Goal: Task Accomplishment & Management: Use online tool/utility

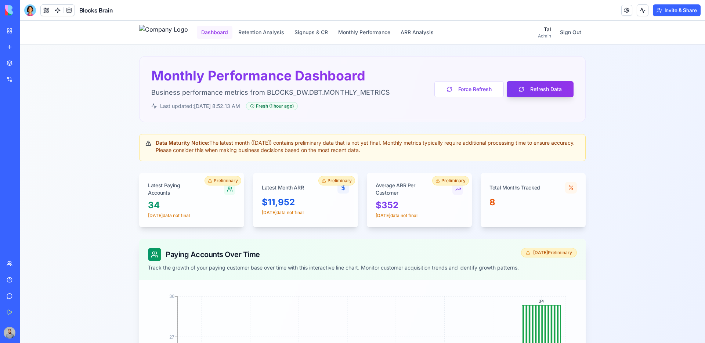
click at [221, 32] on button "Dashboard" at bounding box center [215, 32] width 36 height 13
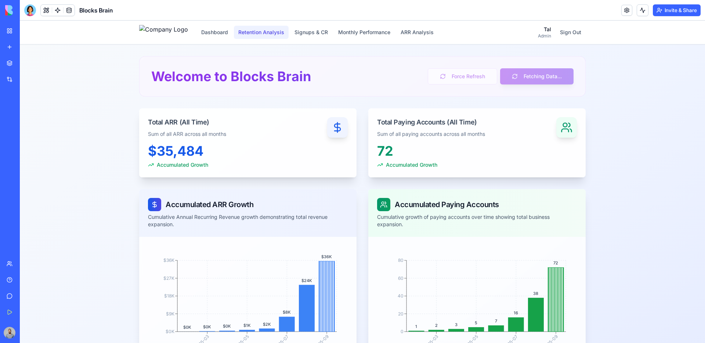
click at [270, 36] on button "Retention Analysis" at bounding box center [261, 32] width 55 height 13
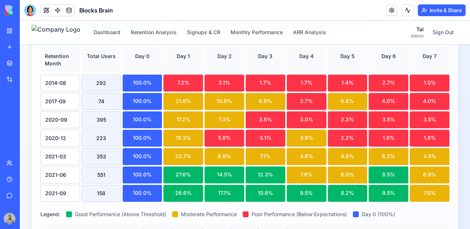
scroll to position [239, 0]
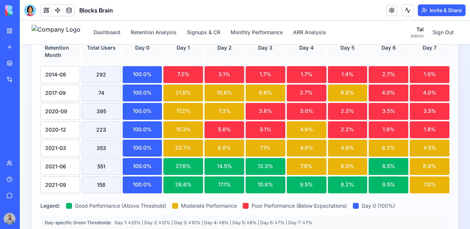
click at [58, 180] on div "2021-09" at bounding box center [60, 184] width 40 height 17
click at [102, 182] on div "158" at bounding box center [102, 184] width 40 height 17
click at [102, 179] on div "158" at bounding box center [102, 184] width 40 height 17
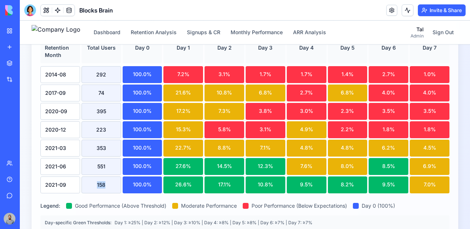
click at [102, 179] on div "158" at bounding box center [102, 184] width 40 height 17
click at [101, 180] on div "158" at bounding box center [102, 184] width 40 height 17
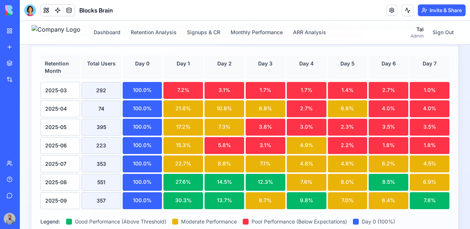
scroll to position [177, 0]
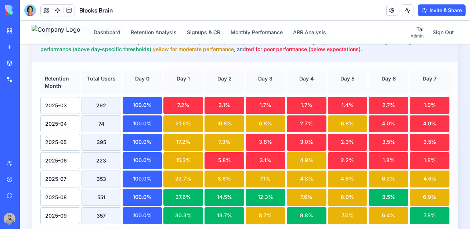
click at [104, 212] on div "357" at bounding box center [102, 215] width 40 height 17
click at [218, 34] on button "Signups & CR" at bounding box center [203, 32] width 42 height 13
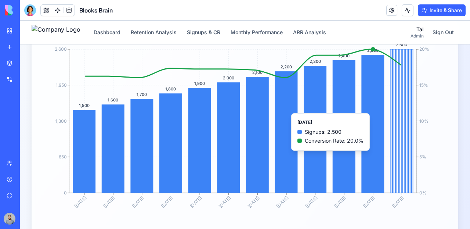
scroll to position [114, 0]
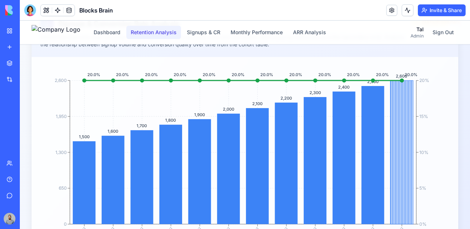
click at [181, 37] on button "Retention Analysis" at bounding box center [153, 32] width 55 height 13
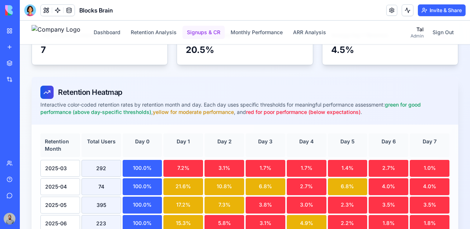
click at [221, 34] on button "Signups & CR" at bounding box center [203, 32] width 42 height 13
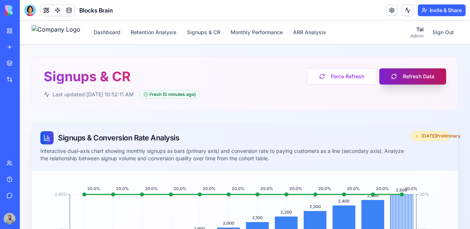
click at [413, 82] on button "Refresh Data" at bounding box center [412, 76] width 67 height 16
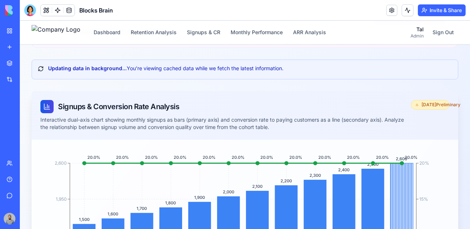
scroll to position [74, 0]
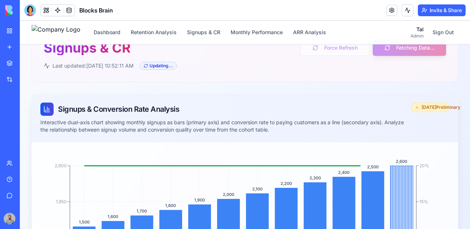
scroll to position [33, 0]
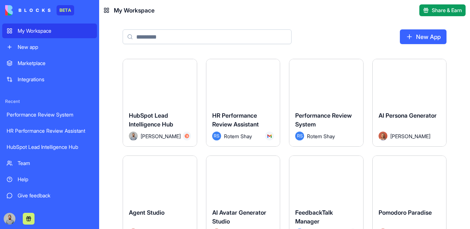
click at [35, 53] on link "New app" at bounding box center [49, 47] width 95 height 15
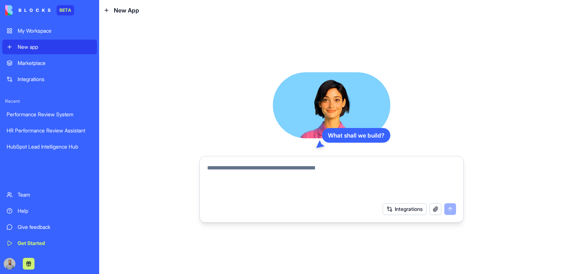
click at [326, 169] on textarea at bounding box center [331, 181] width 249 height 35
click at [313, 171] on textarea at bounding box center [331, 181] width 249 height 35
click at [261, 171] on textarea at bounding box center [331, 181] width 249 height 35
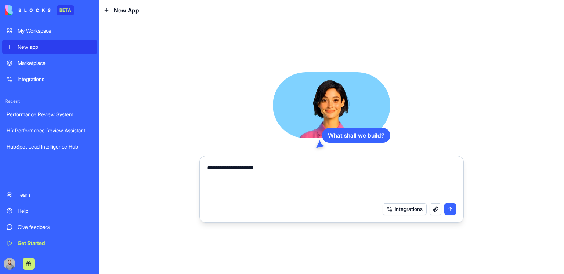
click at [26, 81] on div "Integrations" at bounding box center [55, 79] width 75 height 7
click at [329, 179] on textarea "**********" at bounding box center [331, 181] width 249 height 35
click at [408, 208] on button "Integrations" at bounding box center [405, 209] width 44 height 12
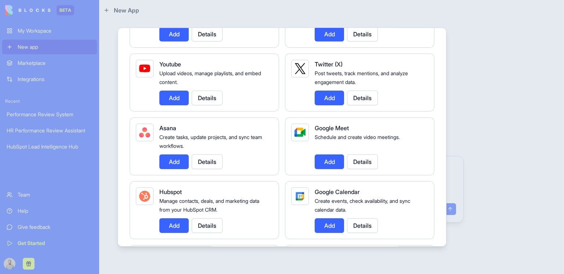
scroll to position [177, 0]
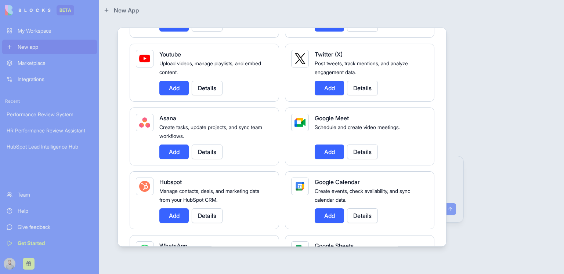
click at [502, 85] on div at bounding box center [282, 137] width 564 height 274
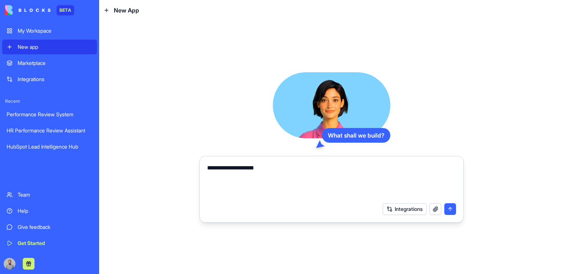
click at [295, 170] on textarea "**********" at bounding box center [331, 181] width 249 height 35
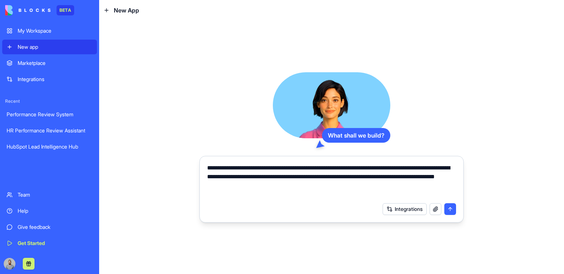
type textarea "**********"
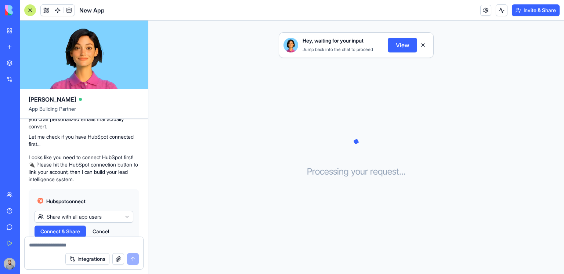
scroll to position [152, 0]
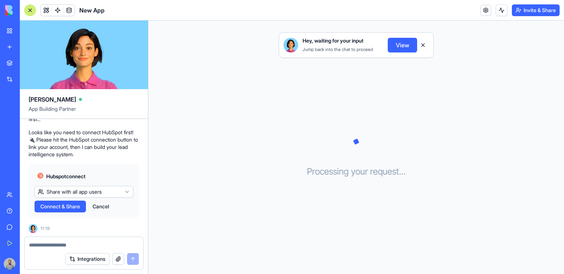
click at [109, 192] on html "BETA My Workspace New app Marketplace Integrations Recent HR Performance Review…" at bounding box center [282, 137] width 564 height 274
click at [113, 195] on html "BETA My Workspace New app Marketplace Integrations Recent HR Performance Review…" at bounding box center [282, 137] width 564 height 274
click at [111, 181] on div "Hubspot connect" at bounding box center [84, 176] width 99 height 13
click at [112, 190] on html "BETA My Workspace New app Marketplace Integrations Recent HR Performance Review…" at bounding box center [282, 137] width 564 height 274
click at [115, 194] on html "BETA My Workspace New app Marketplace Integrations Recent HR Performance Review…" at bounding box center [282, 137] width 564 height 274
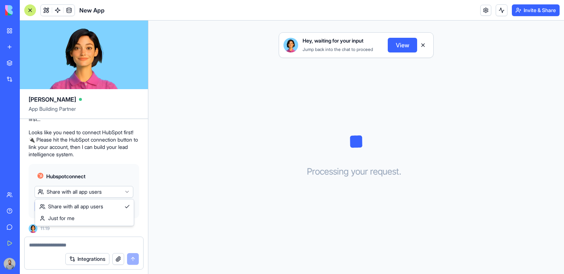
click at [115, 194] on html "BETA My Workspace New app Marketplace Integrations Recent HR Performance Review…" at bounding box center [282, 137] width 564 height 274
click at [77, 191] on html "BETA My Workspace New app Marketplace Integrations Recent HR Performance Review…" at bounding box center [282, 137] width 564 height 274
click at [76, 208] on span "Connect & Share" at bounding box center [60, 206] width 40 height 7
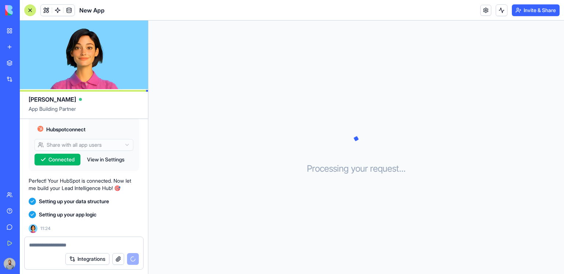
scroll to position [212, 0]
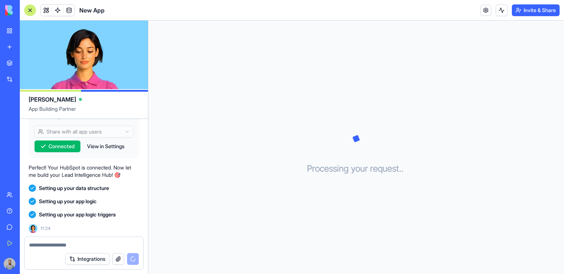
click at [46, 188] on span "Setting up your data structure" at bounding box center [74, 188] width 70 height 7
drag, startPoint x: 46, startPoint y: 188, endPoint x: 106, endPoint y: 188, distance: 60.2
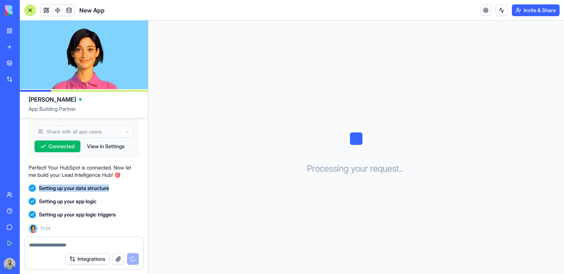
click at [106, 188] on span "Setting up your data structure" at bounding box center [74, 188] width 70 height 7
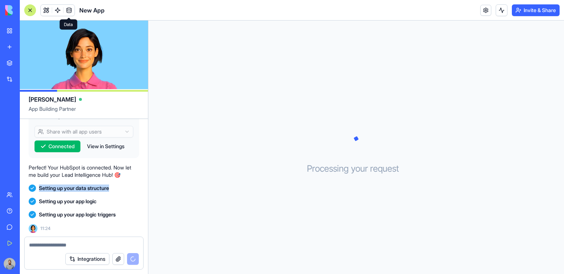
click at [66, 8] on span at bounding box center [69, 10] width 21 height 21
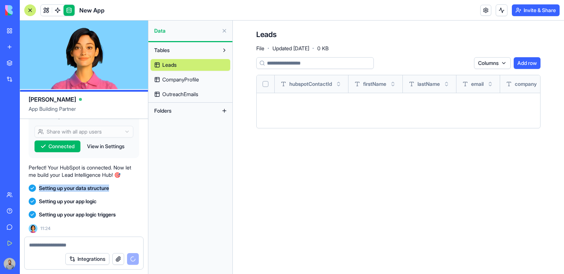
click at [203, 80] on link "CompanyProfile" at bounding box center [191, 80] width 80 height 12
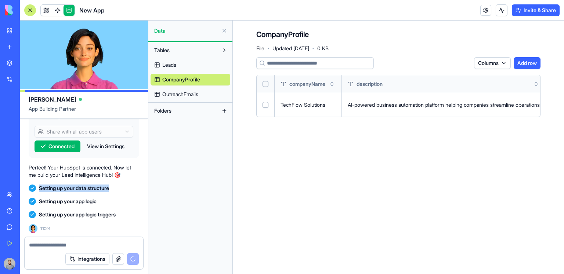
click at [182, 93] on span "OutreachEmails" at bounding box center [180, 94] width 36 height 7
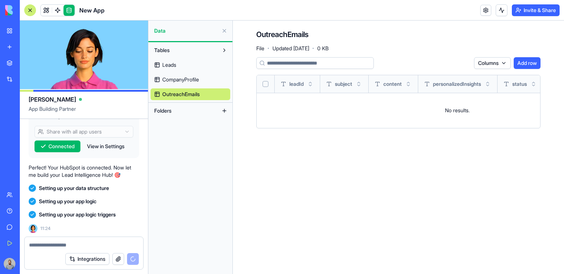
click at [47, 202] on span "Setting up your app logic" at bounding box center [68, 201] width 58 height 7
drag, startPoint x: 47, startPoint y: 202, endPoint x: 94, endPoint y: 200, distance: 46.6
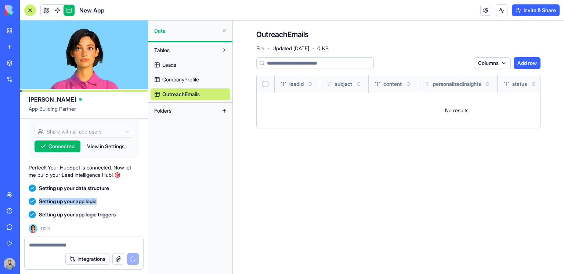
click at [94, 200] on span "Setting up your app logic" at bounding box center [68, 201] width 58 height 7
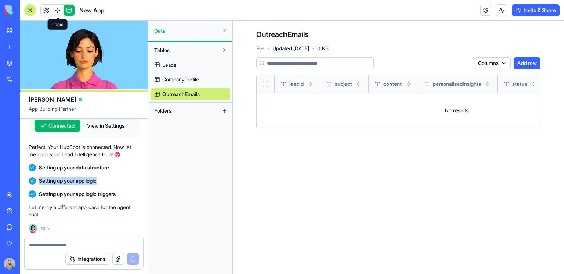
click at [60, 11] on span at bounding box center [57, 10] width 21 height 21
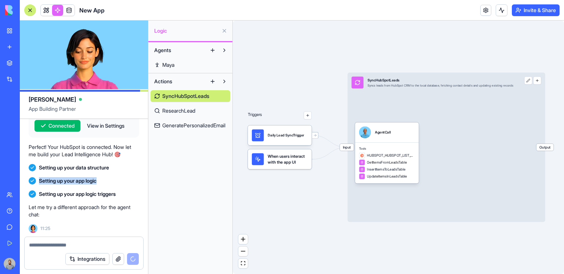
click at [184, 64] on link "Maya" at bounding box center [191, 65] width 80 height 12
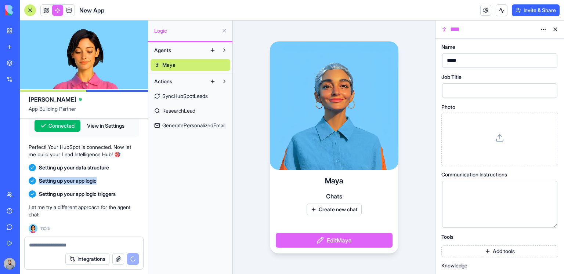
click at [206, 98] on span "SyncHubSpotLeads" at bounding box center [185, 96] width 46 height 7
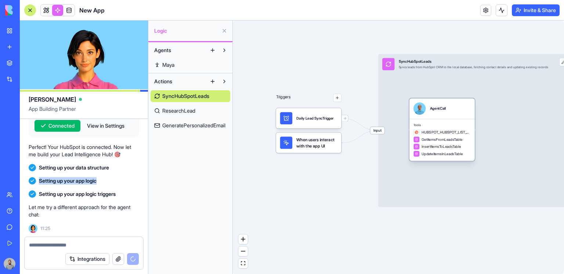
drag, startPoint x: 424, startPoint y: 124, endPoint x: 446, endPoint y: 119, distance: 22.7
click at [446, 119] on div "AgentCall" at bounding box center [441, 108] width 65 height 21
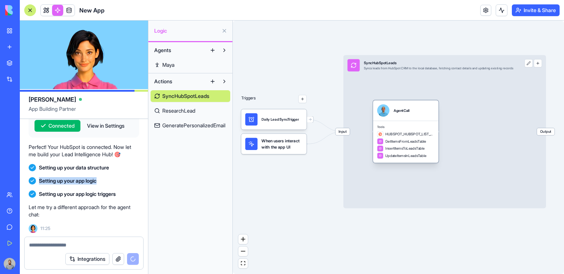
click at [408, 119] on div "AgentCall" at bounding box center [405, 110] width 65 height 21
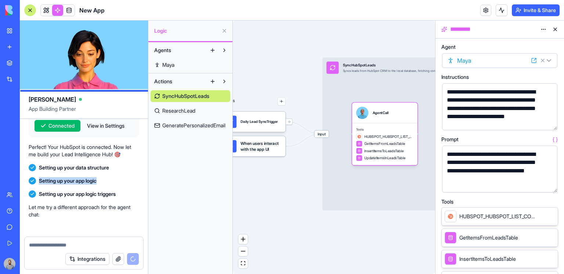
scroll to position [253, 0]
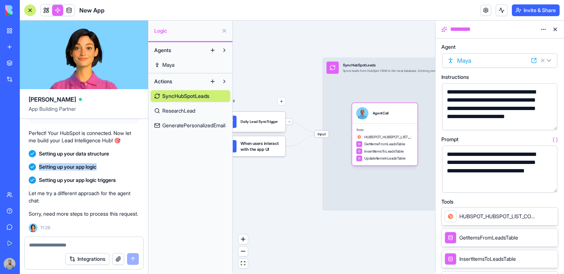
click at [549, 184] on button "button" at bounding box center [550, 186] width 12 height 12
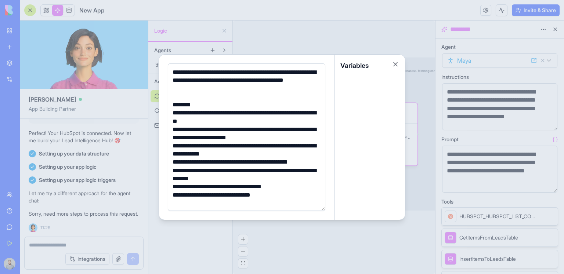
click at [406, 86] on div at bounding box center [282, 137] width 564 height 274
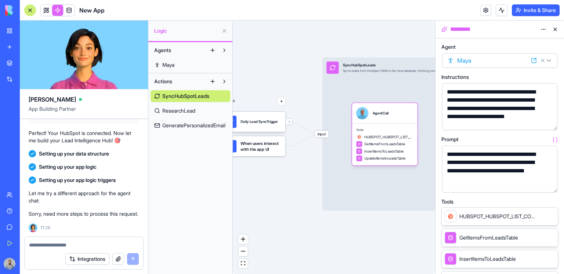
click at [78, 244] on textarea at bounding box center [84, 245] width 110 height 7
type textarea "********"
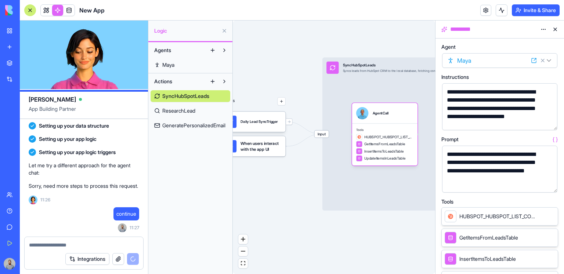
scroll to position [3, 0]
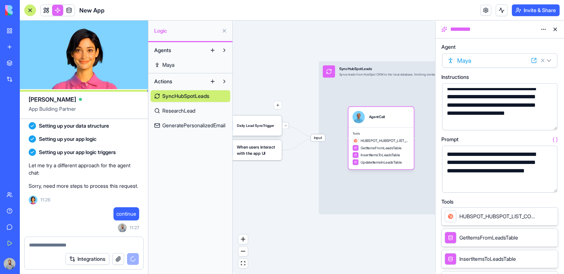
click at [550, 183] on button "button" at bounding box center [550, 186] width 12 height 12
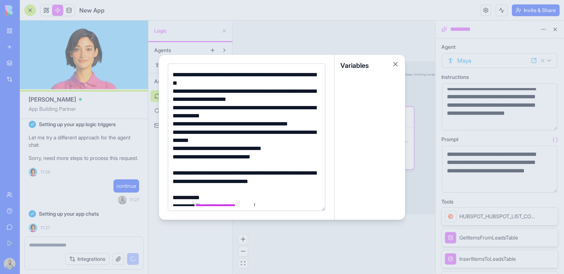
scroll to position [43, 0]
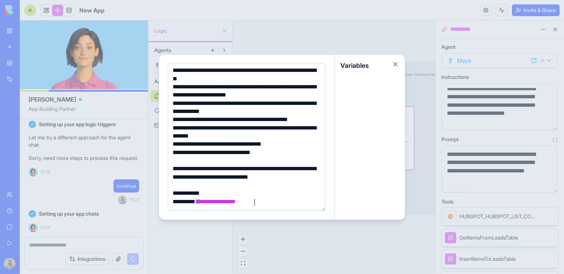
click at [445, 68] on div at bounding box center [282, 137] width 564 height 274
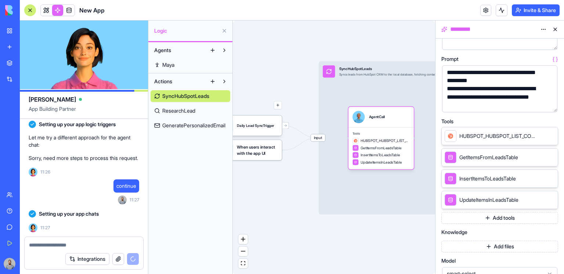
scroll to position [322, 0]
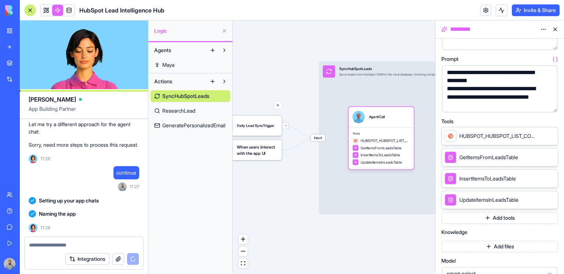
click at [549, 105] on button "button" at bounding box center [550, 105] width 12 height 12
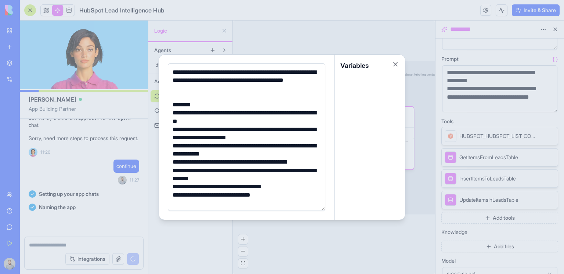
scroll to position [388, 0]
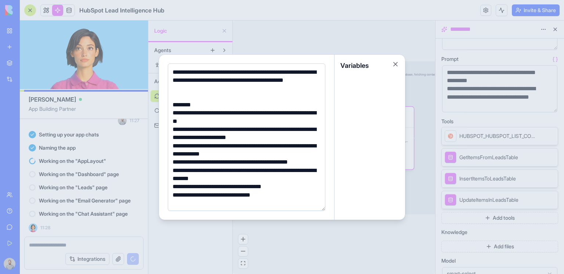
click at [420, 81] on div at bounding box center [282, 137] width 564 height 274
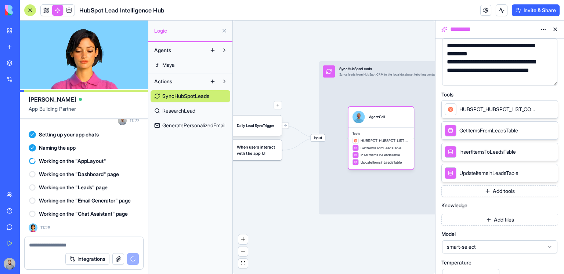
scroll to position [119, 0]
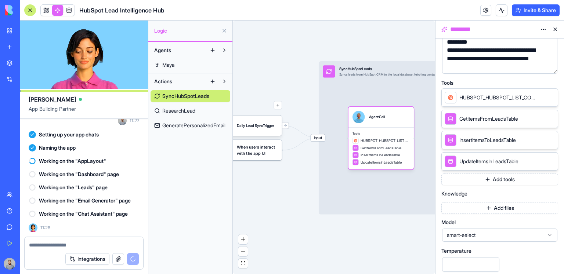
click at [513, 183] on button "Add tools" at bounding box center [499, 180] width 117 height 12
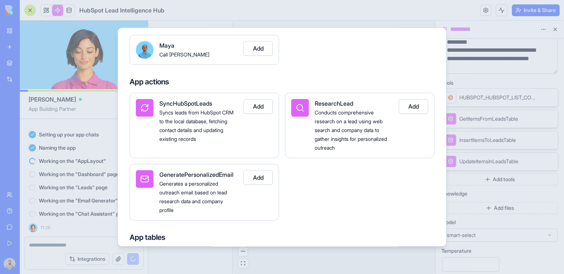
scroll to position [28, 0]
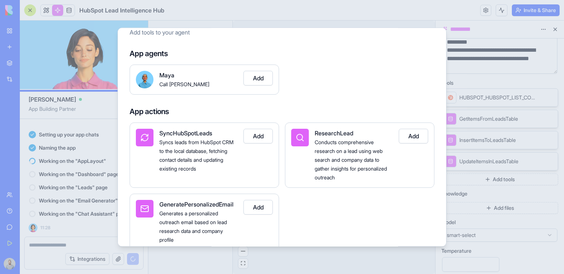
click at [538, 187] on div at bounding box center [282, 137] width 564 height 274
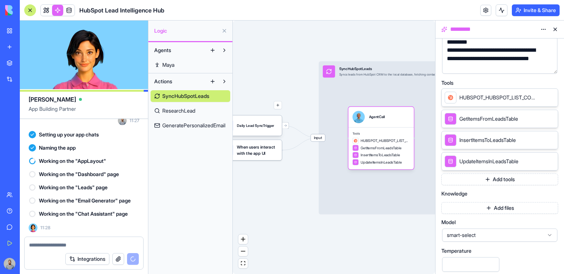
click at [508, 181] on button "Add tools" at bounding box center [499, 180] width 117 height 12
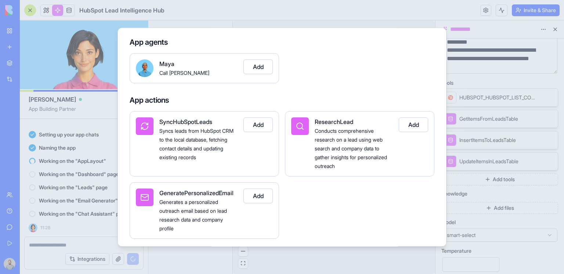
scroll to position [52, 0]
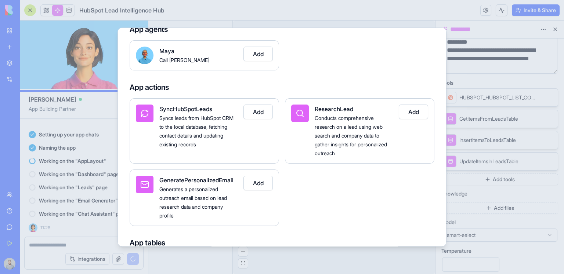
click at [330, 107] on span "ResearchLead" at bounding box center [334, 108] width 39 height 7
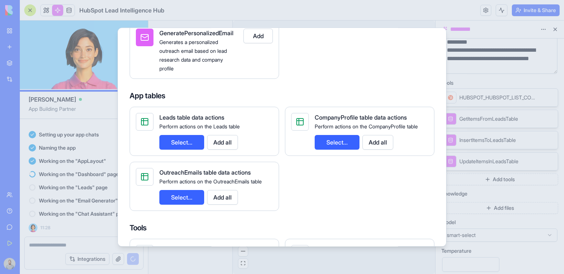
scroll to position [208, 0]
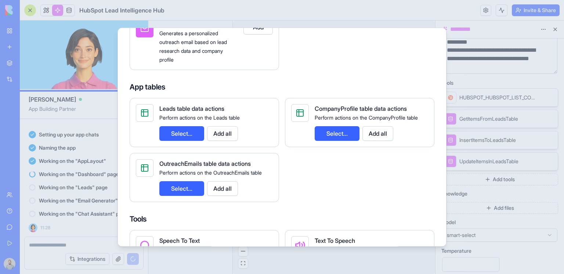
click at [166, 108] on span "Leads table data actions" at bounding box center [191, 108] width 65 height 7
click at [332, 106] on span "CompanyProfile table data actions" at bounding box center [361, 108] width 92 height 7
click at [176, 160] on span "OutreachEmails table data actions" at bounding box center [204, 163] width 91 height 7
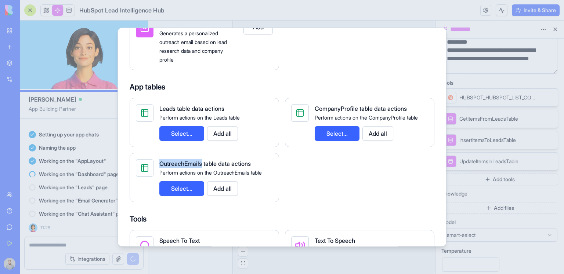
click at [176, 160] on span "OutreachEmails table data actions" at bounding box center [204, 163] width 91 height 7
click at [197, 188] on button "Select..." at bounding box center [181, 188] width 45 height 15
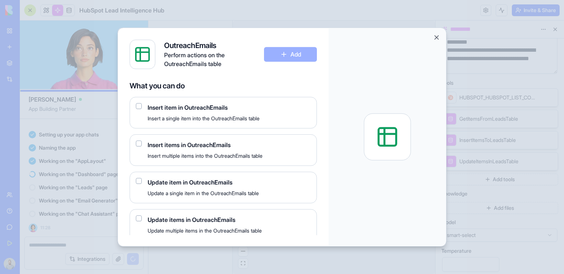
click at [140, 106] on button "button" at bounding box center [139, 106] width 6 height 6
click at [139, 182] on button "button" at bounding box center [139, 181] width 6 height 6
click at [437, 40] on button "Close" at bounding box center [436, 37] width 7 height 7
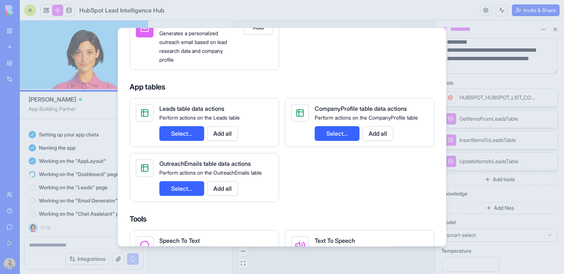
click at [368, 188] on div "Leads table data actions Perform actions on the Leads table Select... Add all C…" at bounding box center [282, 150] width 305 height 104
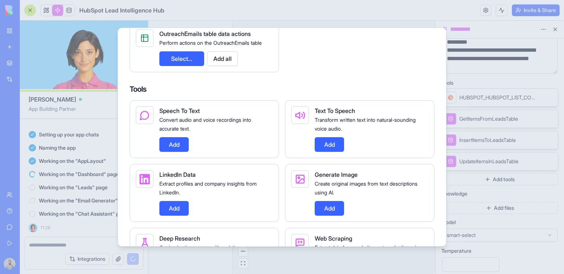
scroll to position [341, 0]
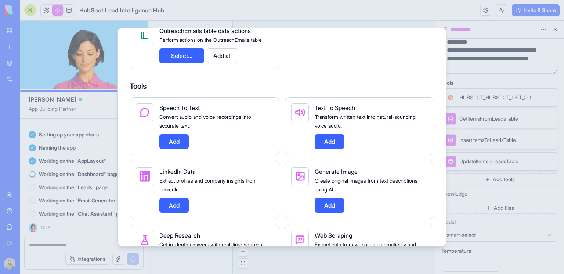
click at [140, 85] on h4 "Tools" at bounding box center [282, 86] width 305 height 10
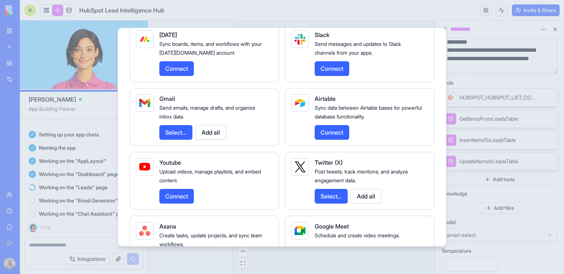
scroll to position [895, 0]
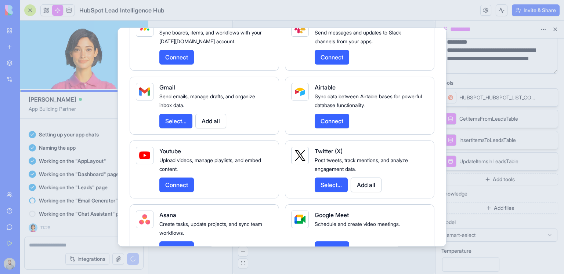
click at [518, 43] on div at bounding box center [282, 137] width 564 height 274
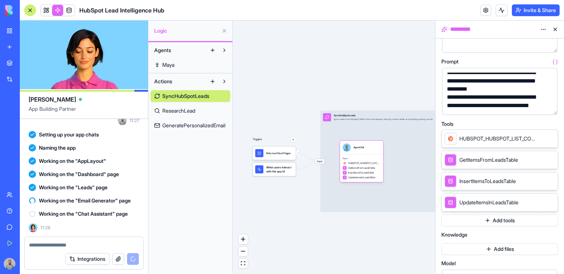
scroll to position [74, 0]
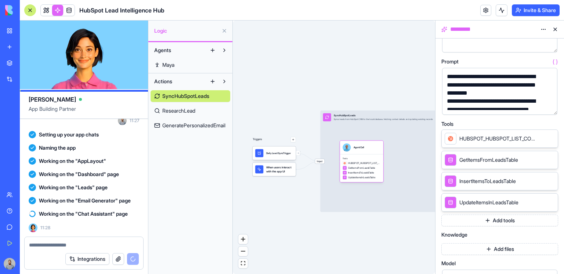
click at [550, 108] on button "button" at bounding box center [550, 108] width 12 height 12
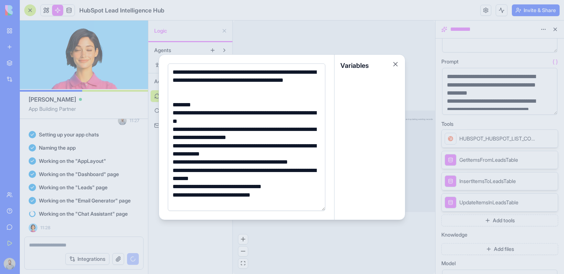
click at [176, 69] on div "**********" at bounding box center [245, 80] width 151 height 25
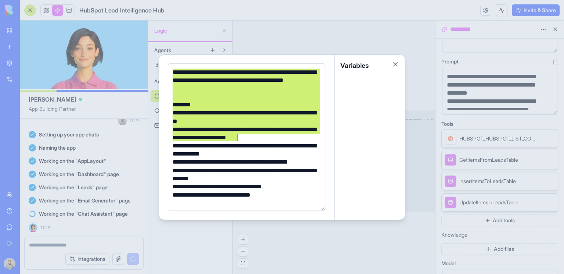
drag, startPoint x: 176, startPoint y: 69, endPoint x: 236, endPoint y: 139, distance: 92.4
click at [236, 140] on div "**********" at bounding box center [245, 158] width 150 height 180
click at [435, 113] on div at bounding box center [282, 137] width 564 height 274
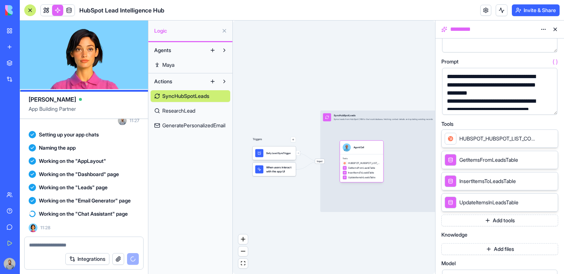
click at [526, 122] on div "Tools" at bounding box center [499, 124] width 117 height 5
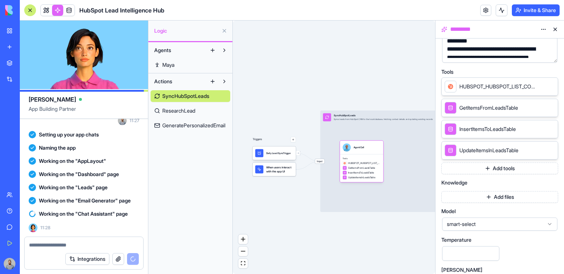
scroll to position [159, 0]
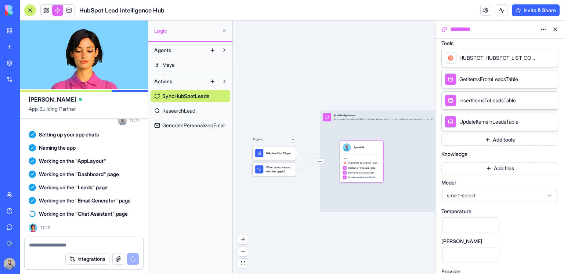
click at [490, 169] on button "Add files" at bounding box center [499, 169] width 117 height 12
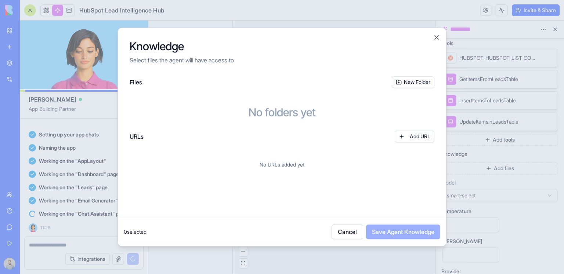
click at [412, 83] on button "New Folder" at bounding box center [413, 82] width 43 height 12
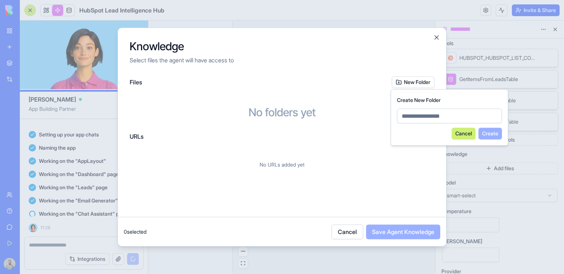
click at [460, 135] on button "Cancel" at bounding box center [464, 134] width 24 height 12
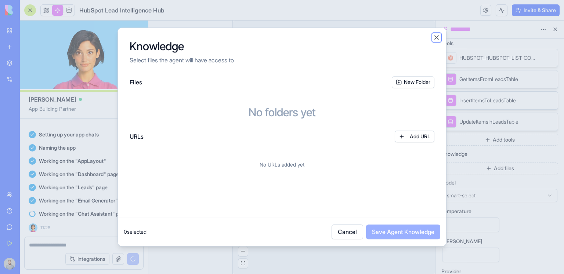
click at [439, 37] on button "Close" at bounding box center [436, 37] width 7 height 7
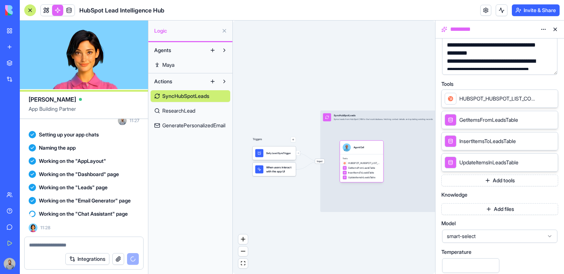
scroll to position [106, 0]
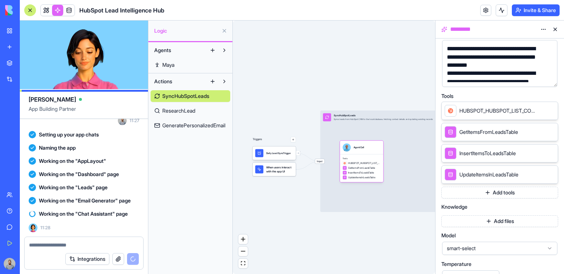
click at [505, 191] on button "Add tools" at bounding box center [499, 193] width 117 height 12
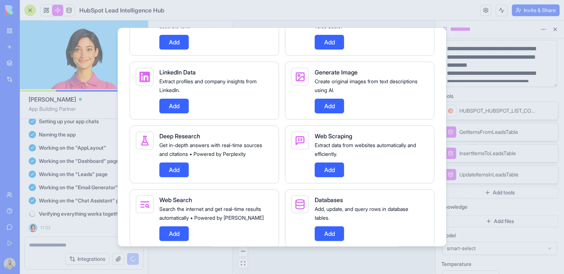
scroll to position [415, 0]
click at [329, 176] on button "Add" at bounding box center [329, 170] width 29 height 15
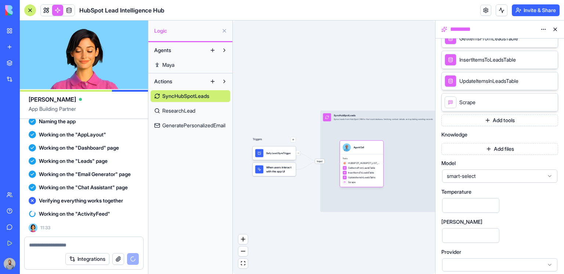
scroll to position [203, 0]
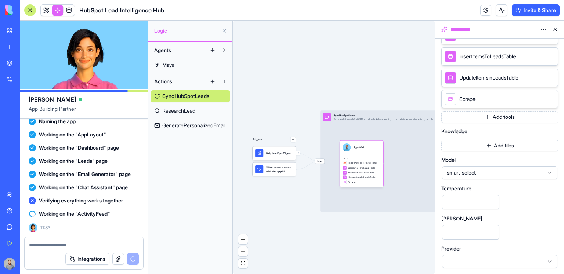
click at [499, 174] on span "smart-select" at bounding box center [495, 172] width 97 height 7
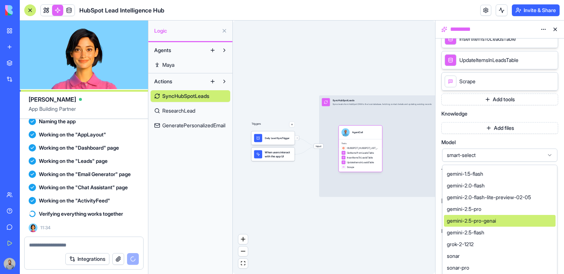
scroll to position [254, 0]
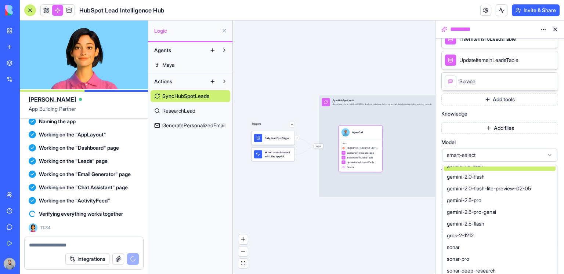
click at [506, 153] on span "smart-select" at bounding box center [495, 155] width 97 height 7
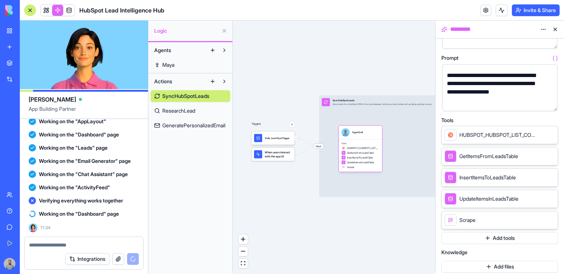
scroll to position [0, 0]
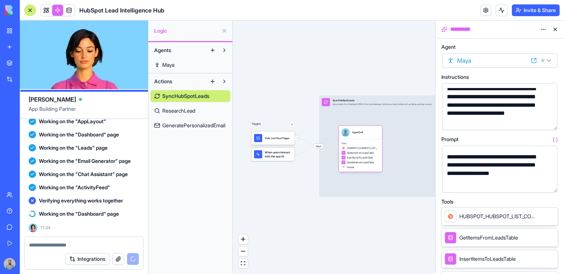
click at [557, 32] on button at bounding box center [555, 30] width 12 height 12
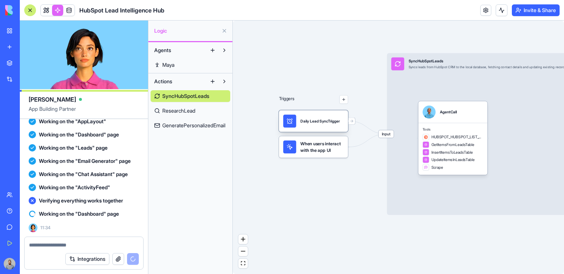
click at [314, 126] on div "Daily Lead SyncTrigger" at bounding box center [319, 121] width 39 height 13
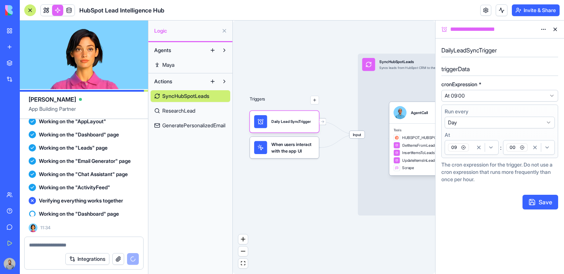
click at [463, 98] on html "BETA My Workspace New app Marketplace Integrations Recent HR Performance Review…" at bounding box center [282, 137] width 564 height 274
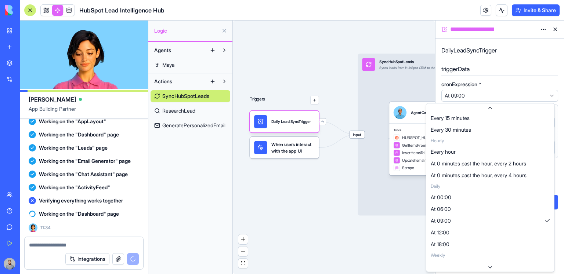
scroll to position [51, 0]
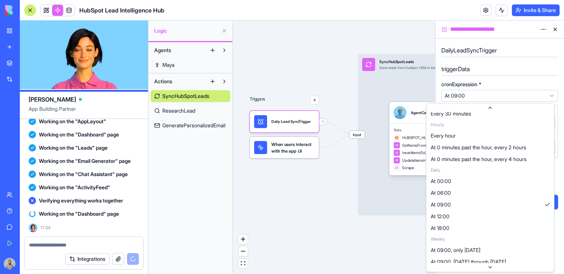
click at [480, 93] on html "BETA My Workspace New app Marketplace Integrations Recent HR Performance Review…" at bounding box center [282, 137] width 564 height 274
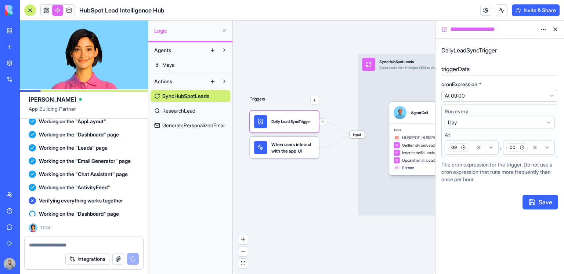
click at [477, 126] on html "BETA My Workspace New app Marketplace Integrations Recent HR Performance Review…" at bounding box center [282, 137] width 564 height 274
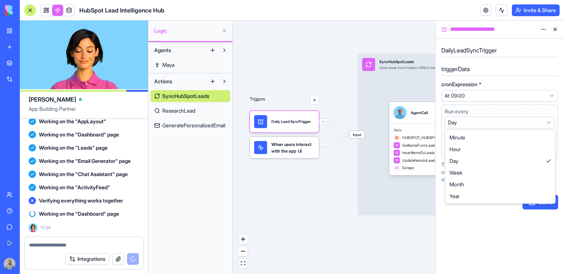
click at [477, 126] on html "BETA My Workspace New app Marketplace Integrations Recent HR Performance Review…" at bounding box center [282, 137] width 564 height 274
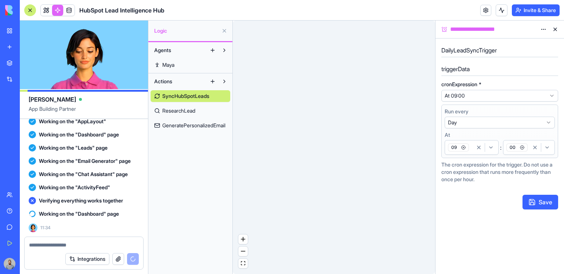
scroll to position [441, 0]
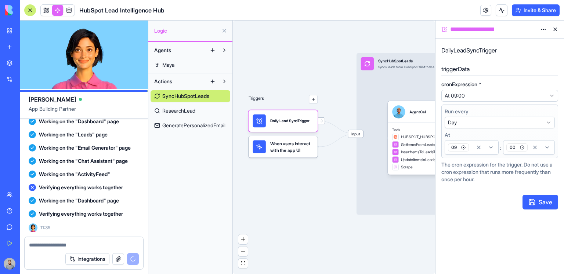
click at [298, 146] on span "When users interact with the app UI" at bounding box center [291, 147] width 43 height 13
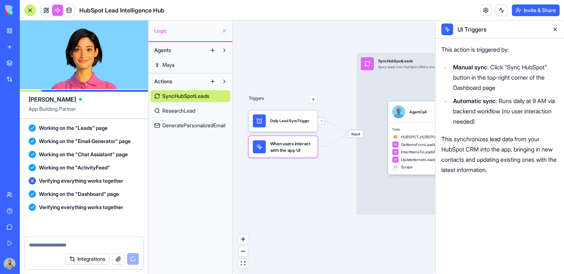
scroll to position [633, 0]
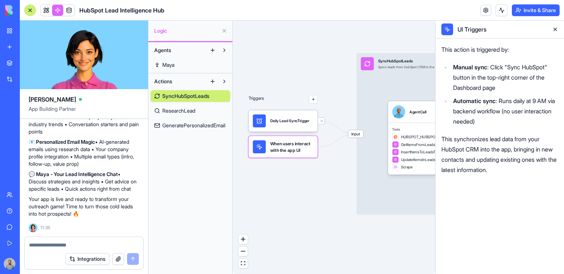
click at [554, 32] on button at bounding box center [555, 30] width 12 height 12
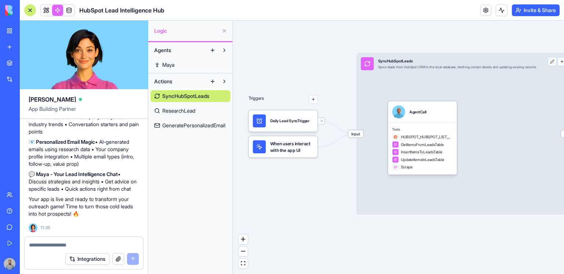
click at [306, 145] on span "When users interact with the app UI" at bounding box center [291, 147] width 43 height 13
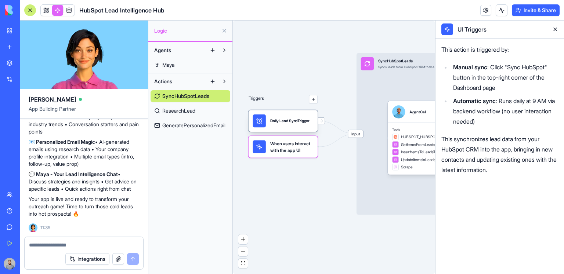
click at [296, 123] on div "Daily Lead SyncTrigger" at bounding box center [289, 121] width 39 height 6
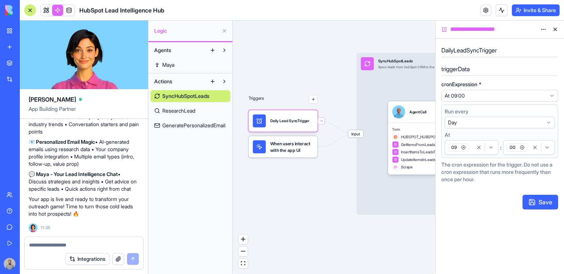
click at [295, 148] on span "When users interact with the app UI" at bounding box center [291, 147] width 43 height 13
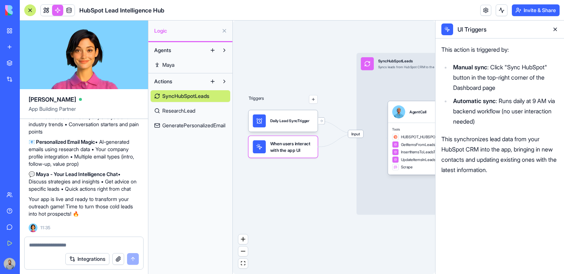
click at [552, 33] on button at bounding box center [555, 30] width 12 height 12
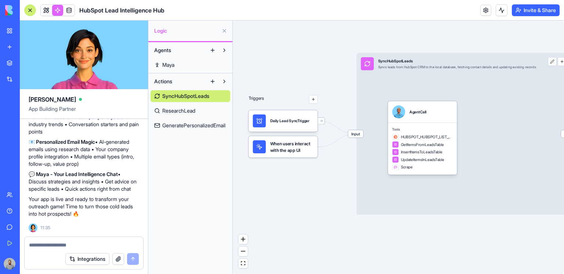
click at [207, 108] on link "ResearchLead" at bounding box center [191, 111] width 80 height 12
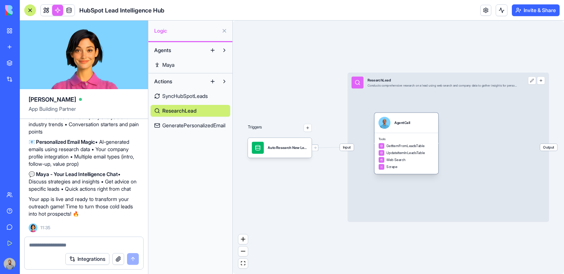
drag, startPoint x: 383, startPoint y: 144, endPoint x: 403, endPoint y: 134, distance: 22.2
click at [403, 134] on div "Tools GetItemFromLeadsTable UpdateItemInLeadsTable Web Search Scrape" at bounding box center [407, 153] width 64 height 41
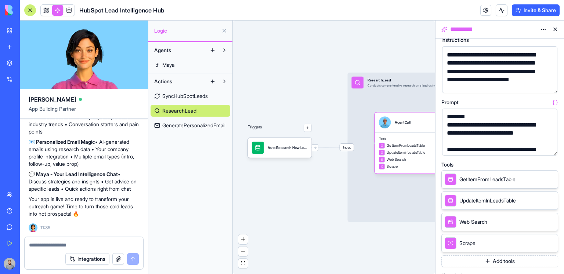
scroll to position [54, 0]
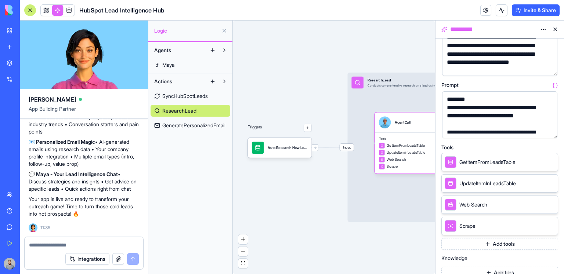
click at [203, 131] on link "GeneratePersonalizedEmail" at bounding box center [191, 126] width 80 height 12
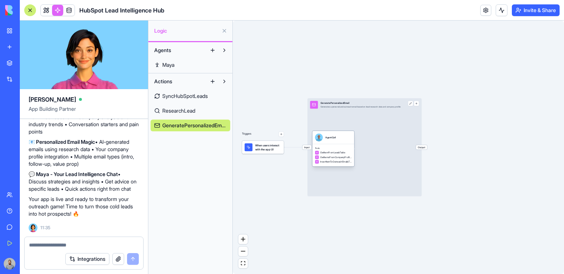
click at [325, 146] on div "Tools GetItemFromLeadsTable GetItemsFromCompanyProfileTable InsertItemToOutreac…" at bounding box center [333, 155] width 42 height 22
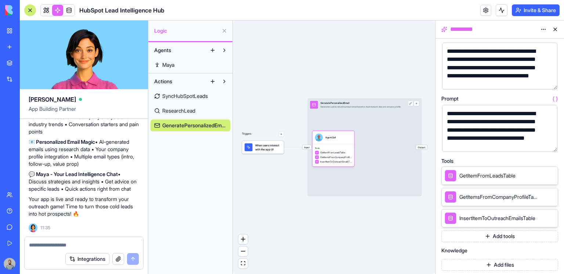
scroll to position [47, 0]
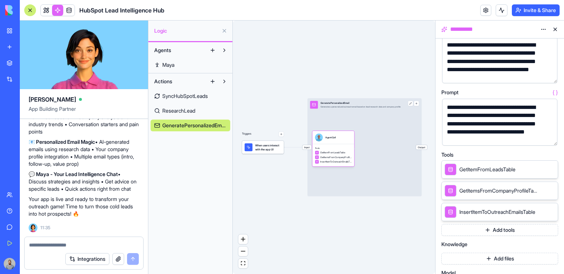
click at [550, 138] on button "button" at bounding box center [550, 139] width 12 height 12
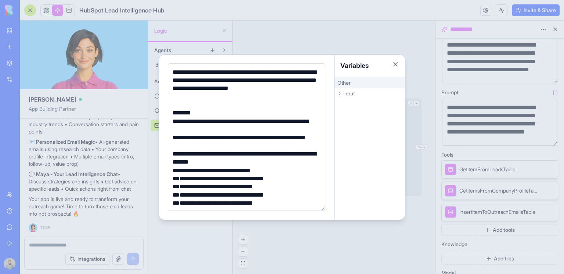
click at [419, 51] on div at bounding box center [282, 137] width 564 height 274
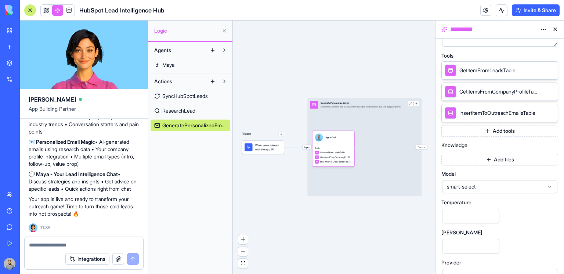
scroll to position [151, 0]
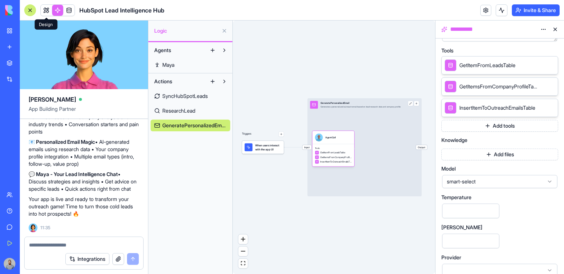
click at [47, 11] on span at bounding box center [46, 10] width 21 height 21
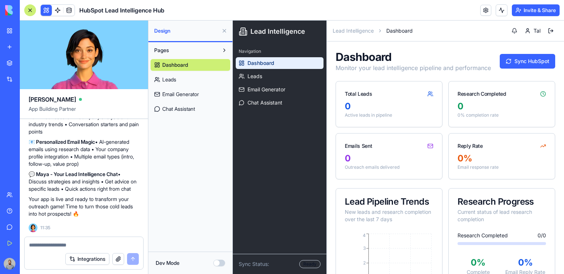
click at [32, 12] on div at bounding box center [30, 10] width 12 height 12
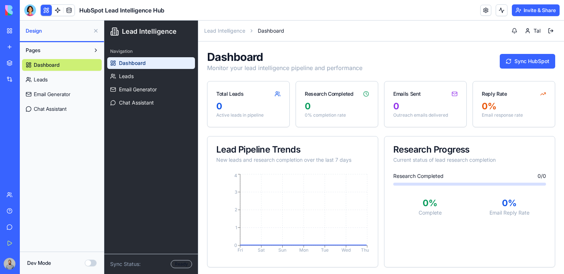
click at [97, 30] on button at bounding box center [96, 31] width 12 height 12
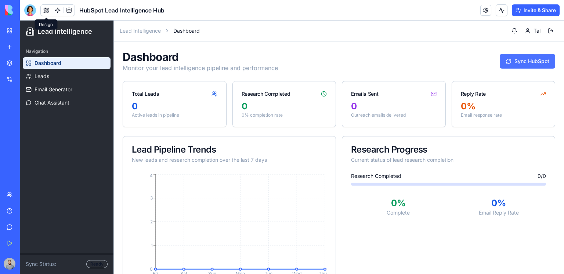
click at [549, 65] on button "Sync HubSpot" at bounding box center [527, 61] width 55 height 15
click at [502, 11] on button at bounding box center [502, 10] width 12 height 12
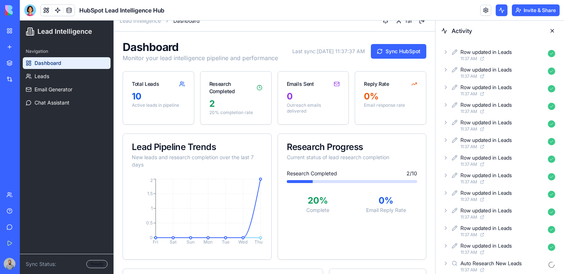
scroll to position [10, 0]
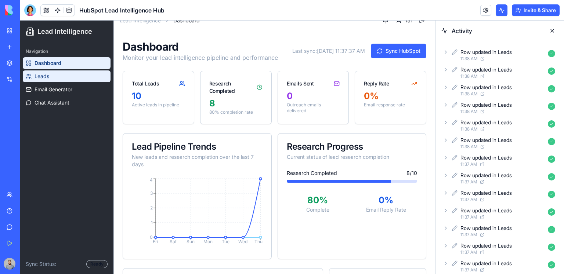
click at [91, 81] on link "Leads" at bounding box center [67, 77] width 88 height 12
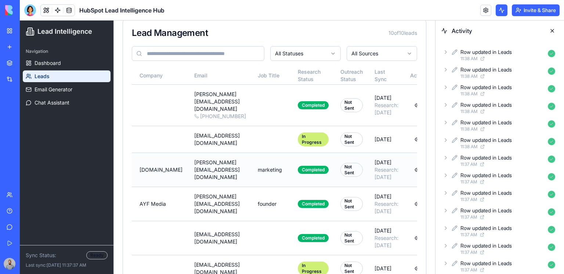
scroll to position [0, 112]
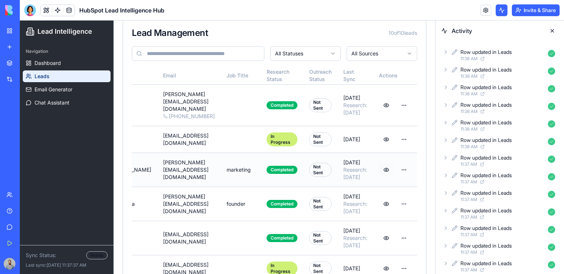
click at [390, 163] on button at bounding box center [386, 169] width 15 height 13
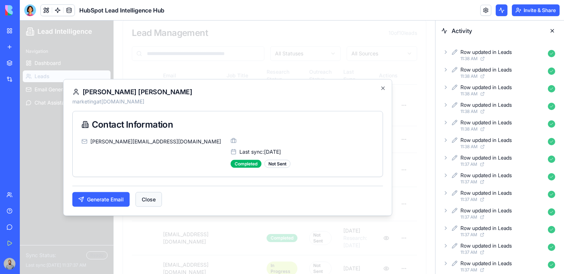
click at [151, 198] on button "Close" at bounding box center [148, 199] width 26 height 15
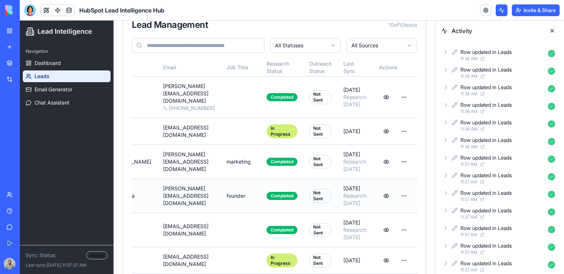
scroll to position [71, 0]
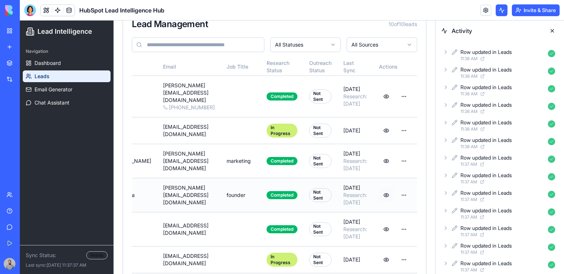
click at [386, 189] on button at bounding box center [386, 195] width 15 height 13
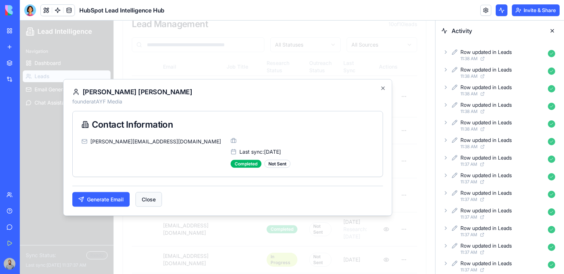
click at [153, 198] on button "Close" at bounding box center [148, 199] width 26 height 15
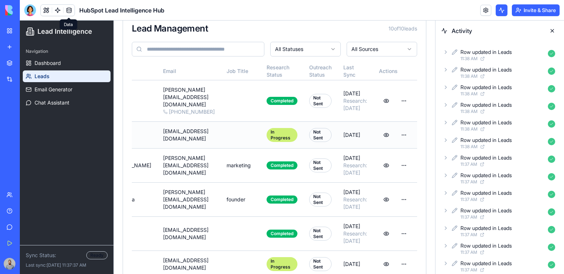
scroll to position [0, 112]
click at [404, 159] on html "Lead Intelligence Navigation Dashboard Leads Email Generator Chat Assistant Syn…" at bounding box center [227, 193] width 415 height 478
click at [402, 188] on div "View Details" at bounding box center [382, 186] width 54 height 12
click at [67, 9] on span at bounding box center [69, 10] width 21 height 21
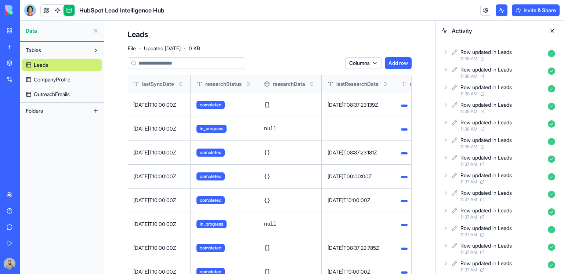
scroll to position [71, 0]
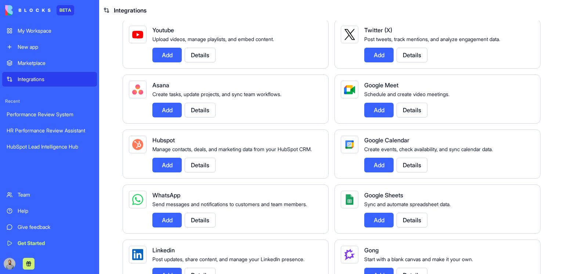
scroll to position [188, 0]
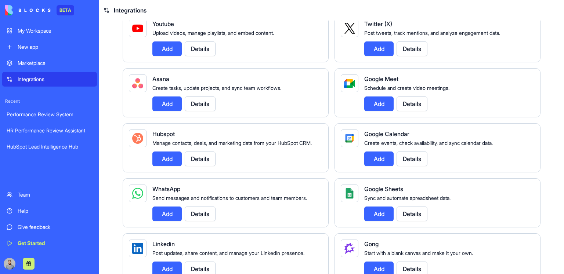
click at [206, 166] on button "Details" at bounding box center [200, 159] width 31 height 15
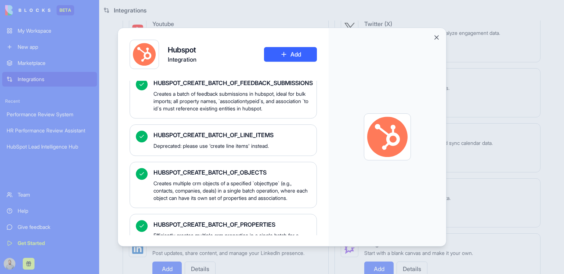
scroll to position [2375, 0]
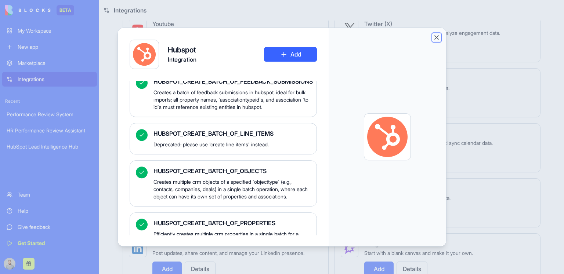
click at [439, 37] on button "Close" at bounding box center [436, 37] width 7 height 7
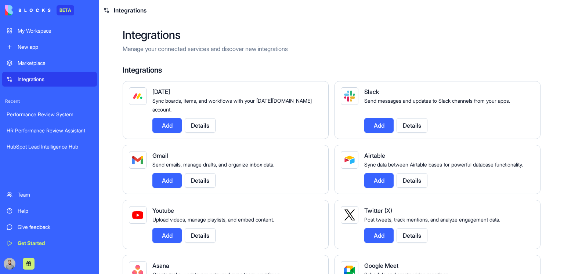
scroll to position [0, 0]
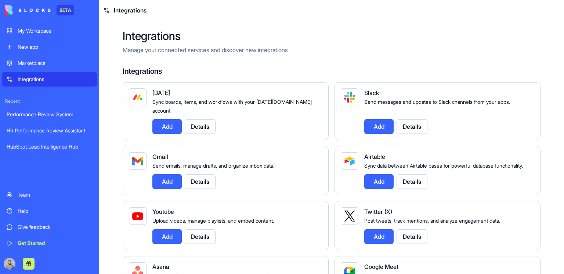
click at [50, 38] on link "My Workspace" at bounding box center [49, 31] width 95 height 15
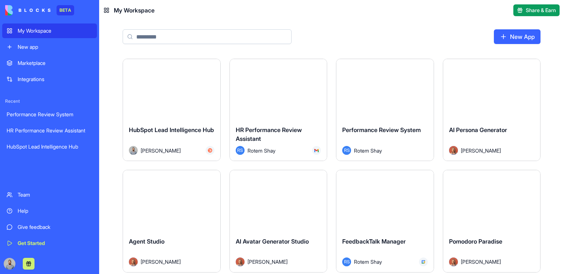
click at [180, 96] on button "Launch" at bounding box center [171, 89] width 55 height 15
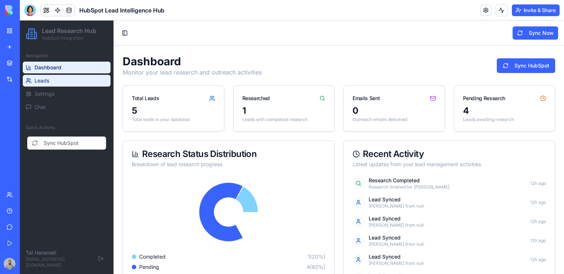
click at [86, 80] on link "Leads" at bounding box center [67, 81] width 88 height 12
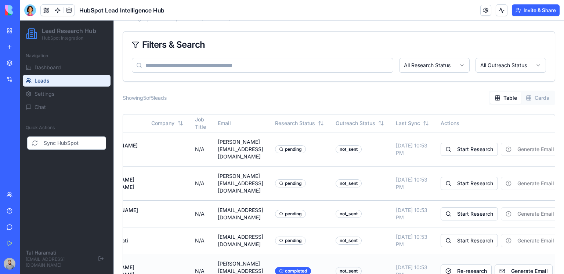
scroll to position [0, 68]
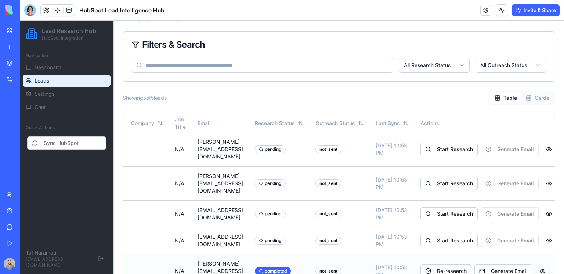
click at [535, 265] on button at bounding box center [542, 271] width 15 height 13
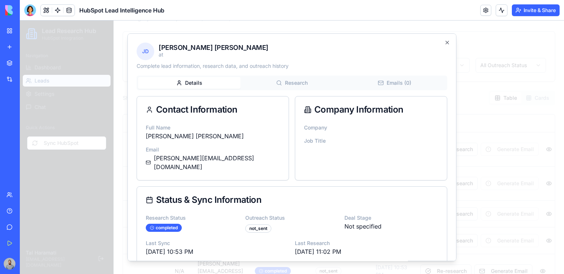
click at [282, 83] on button "Research" at bounding box center [292, 83] width 102 height 12
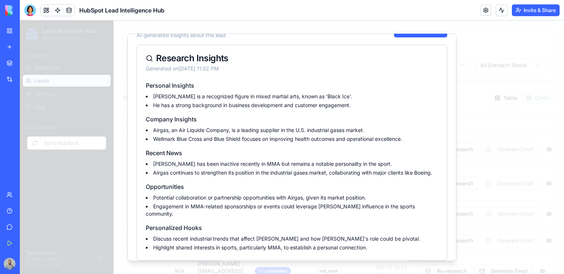
scroll to position [0, 0]
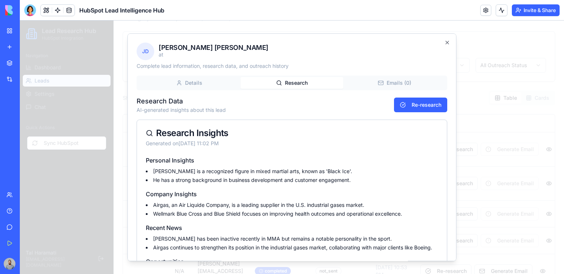
click at [360, 79] on div "J D Joey Davis at Complete lead information, research data, and outreach histor…" at bounding box center [291, 147] width 329 height 228
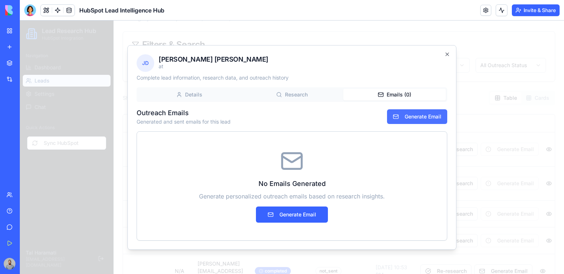
click at [400, 115] on button "Generate Email" at bounding box center [417, 116] width 60 height 15
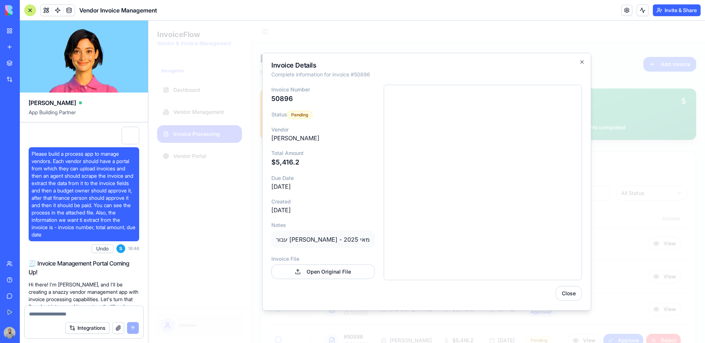
scroll to position [11698, 0]
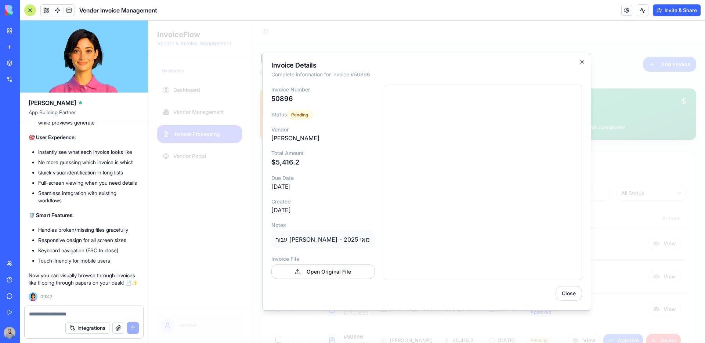
click at [586, 63] on div "Invoice Details Complete information for invoice # 50896 Invoice Number 50896 S…" at bounding box center [426, 182] width 329 height 258
click at [582, 63] on icon "button" at bounding box center [582, 62] width 6 height 6
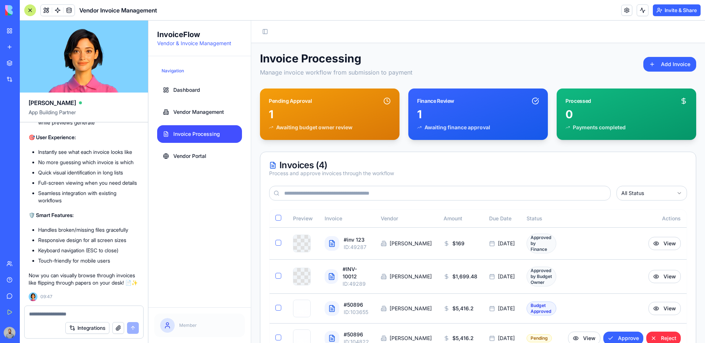
click at [33, 12] on div at bounding box center [30, 10] width 12 height 12
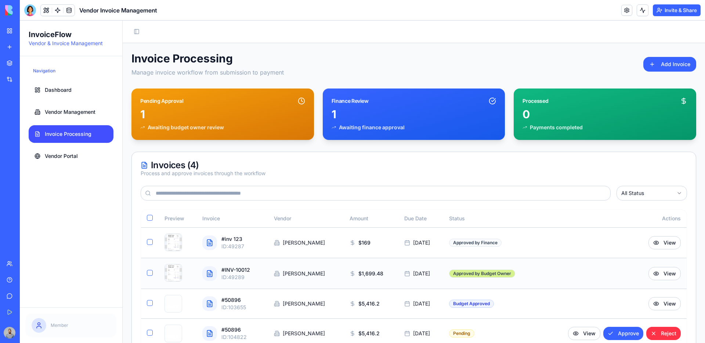
scroll to position [24, 0]
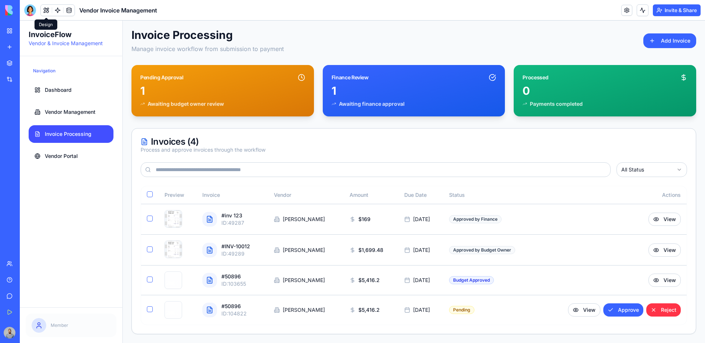
click at [45, 11] on button at bounding box center [46, 10] width 11 height 11
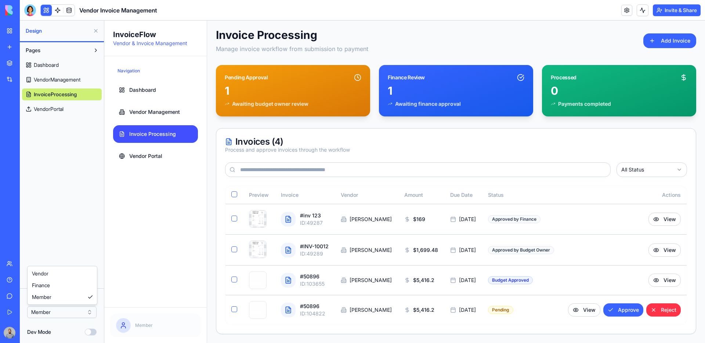
click at [75, 312] on html "BETA My Workspace New app Marketplace Integrations Recent Herbal Wellness Porta…" at bounding box center [352, 171] width 705 height 343
click at [86, 239] on html "BETA My Workspace New app Marketplace Integrations Recent Herbal Wellness Porta…" at bounding box center [352, 171] width 705 height 343
click at [673, 12] on button "Invite & Share" at bounding box center [677, 10] width 48 height 12
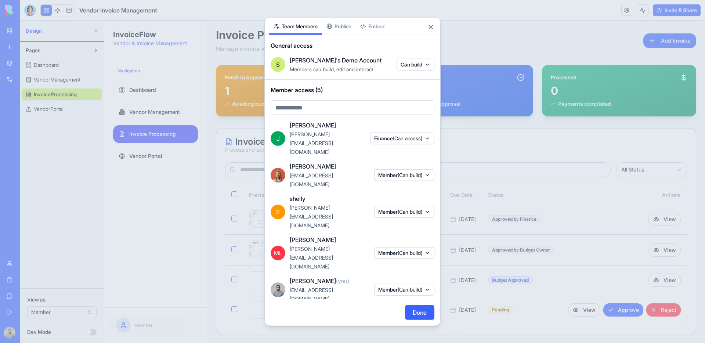
click at [401, 178] on span "(Can build)" at bounding box center [410, 175] width 25 height 6
click at [338, 58] on div at bounding box center [352, 171] width 705 height 343
click at [339, 35] on button "Publish" at bounding box center [339, 26] width 34 height 17
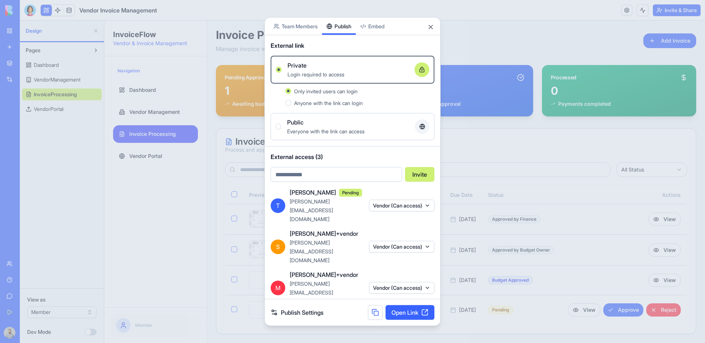
click at [386, 244] on button "Vendor (Can access)" at bounding box center [401, 247] width 65 height 12
click at [390, 239] on div at bounding box center [352, 171] width 705 height 343
click at [399, 305] on link "Open Link" at bounding box center [410, 312] width 49 height 15
click at [308, 44] on body "BETA My Workspace New app Marketplace Integrations Recent Herbal Wellness Porta…" at bounding box center [352, 171] width 705 height 343
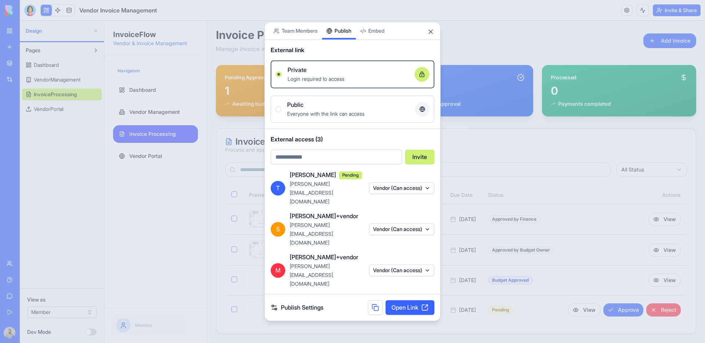
click at [344, 59] on div "Share App Team Members Publish Embed External link Private Login required to ac…" at bounding box center [352, 171] width 176 height 299
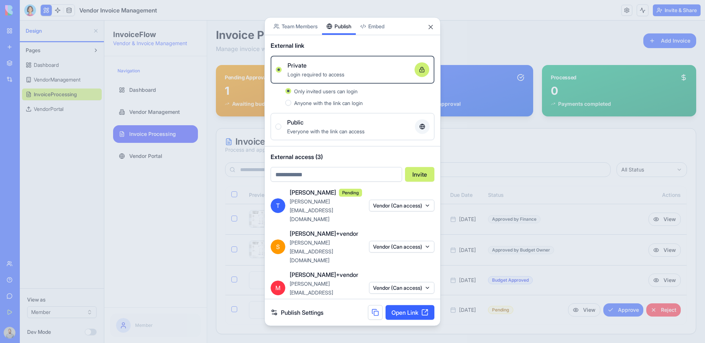
click at [307, 134] on span "Everyone with the link can access" at bounding box center [325, 131] width 77 height 6
click at [281, 130] on button "Public Everyone with the link can access" at bounding box center [278, 127] width 6 height 6
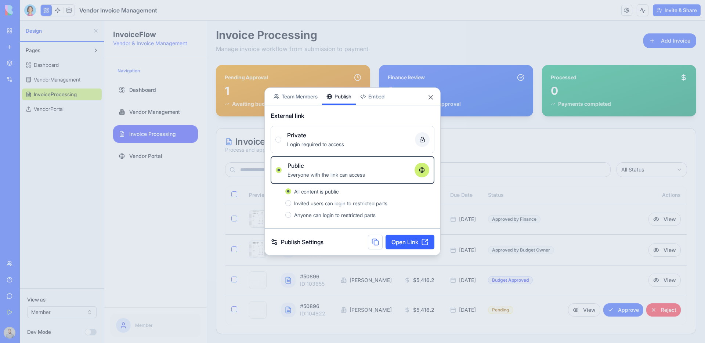
click at [376, 244] on button at bounding box center [375, 242] width 15 height 15
click at [344, 147] on div "Login required to access" at bounding box center [348, 144] width 122 height 9
click at [281, 142] on button "Private Login required to access" at bounding box center [278, 140] width 6 height 6
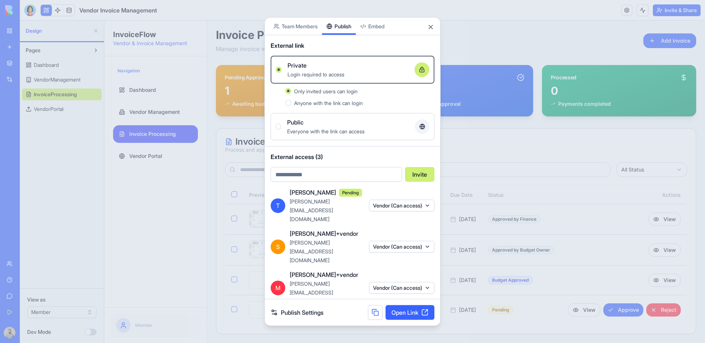
click at [485, 82] on div at bounding box center [352, 171] width 705 height 343
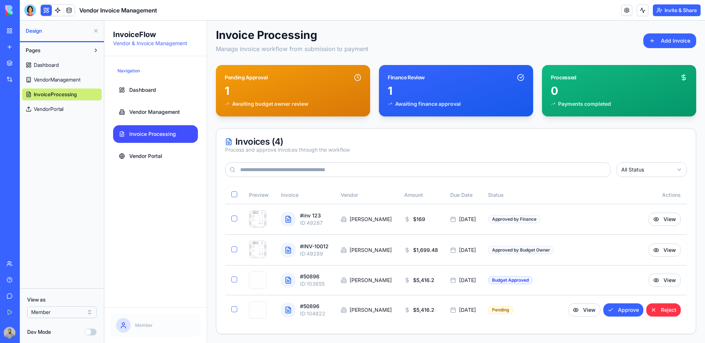
click at [684, 8] on button "Invite & Share" at bounding box center [677, 10] width 48 height 12
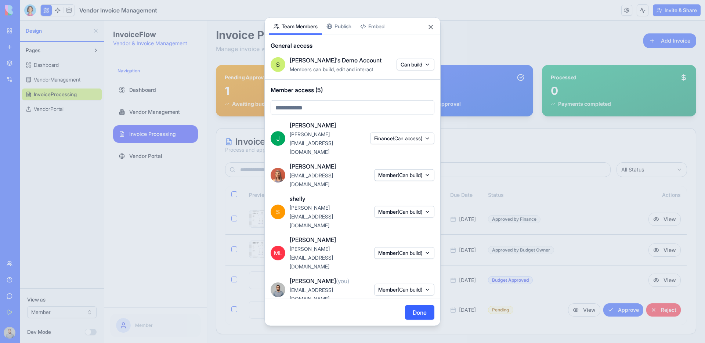
click at [307, 35] on button "Team Members" at bounding box center [295, 26] width 53 height 17
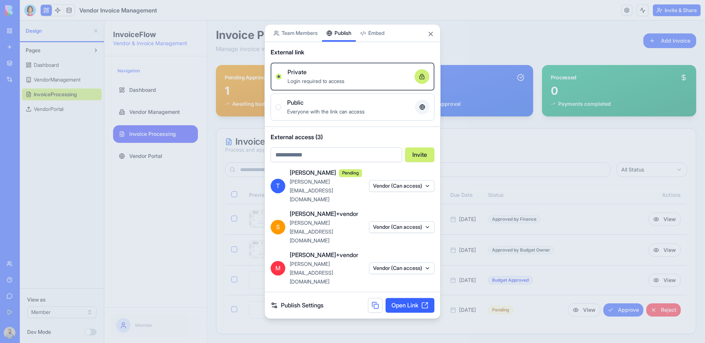
click at [344, 41] on button "Publish" at bounding box center [339, 32] width 34 height 17
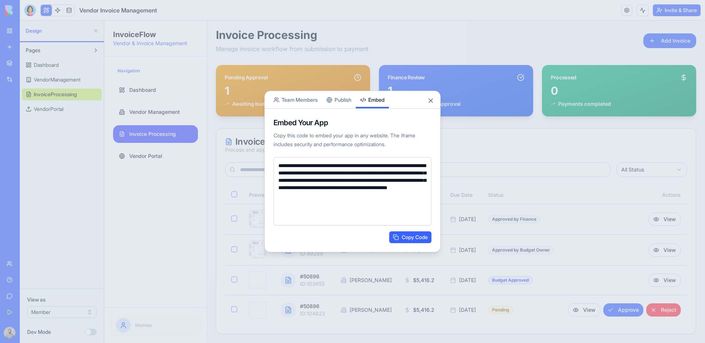
click at [372, 50] on body "**********" at bounding box center [352, 171] width 705 height 343
drag, startPoint x: 279, startPoint y: 163, endPoint x: 397, endPoint y: 220, distance: 130.6
click at [397, 220] on textarea "**********" at bounding box center [353, 191] width 158 height 68
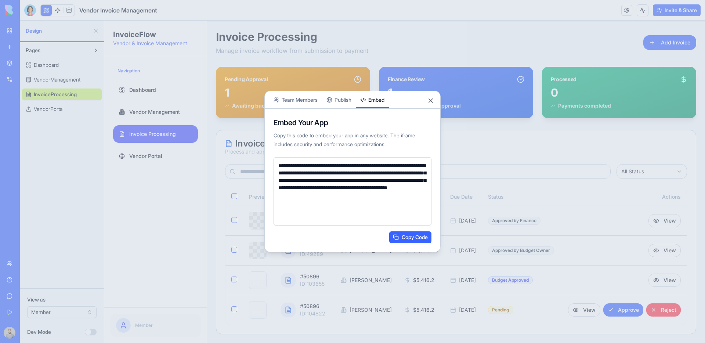
click at [196, 124] on div at bounding box center [352, 171] width 705 height 343
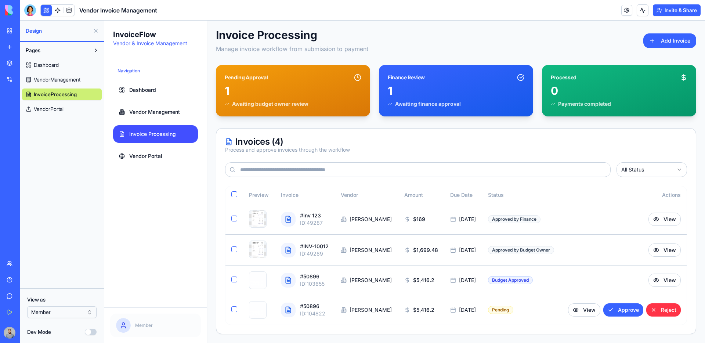
click at [88, 315] on html "BETA My Workspace New app Marketplace Integrations Recent Herbal Wellness Porta…" at bounding box center [352, 171] width 705 height 343
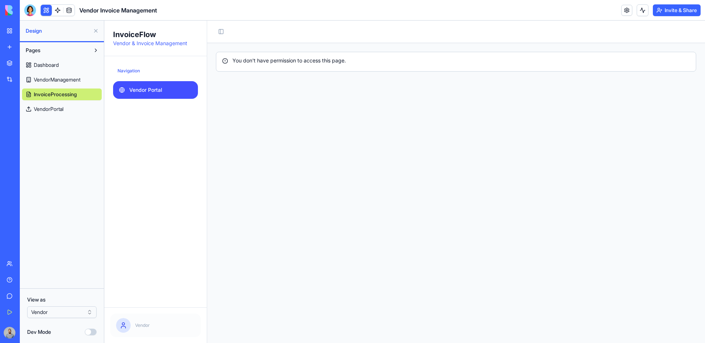
click at [162, 87] on span "Vendor Portal" at bounding box center [145, 89] width 33 height 7
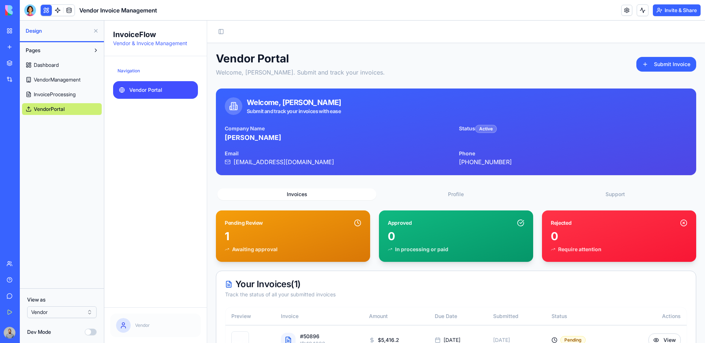
scroll to position [30, 0]
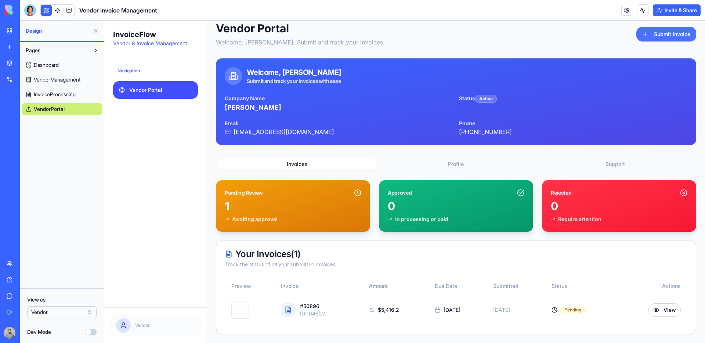
click at [655, 38] on button "Submit Invoice" at bounding box center [666, 34] width 60 height 15
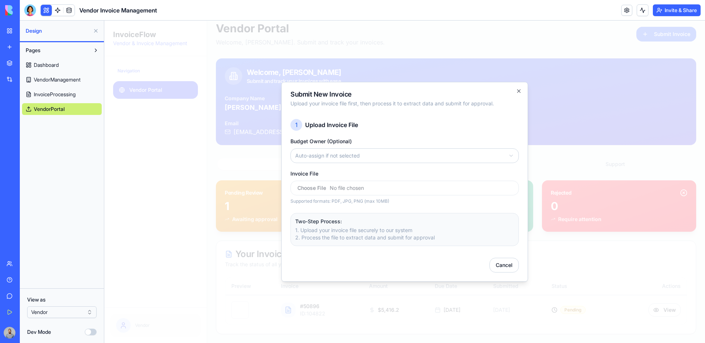
click at [392, 195] on input "Invoice File" at bounding box center [404, 188] width 228 height 15
type input "**********"
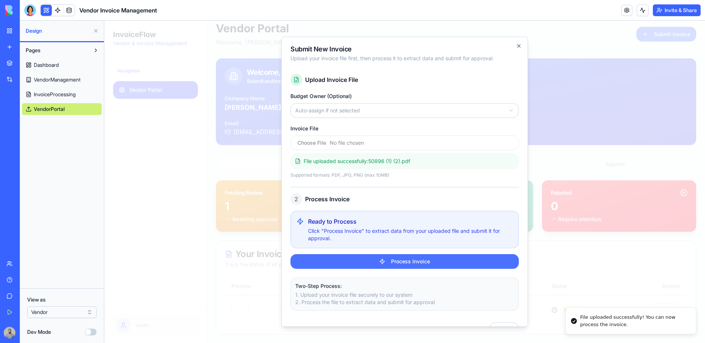
click at [487, 260] on button "Process Invoice" at bounding box center [404, 261] width 228 height 15
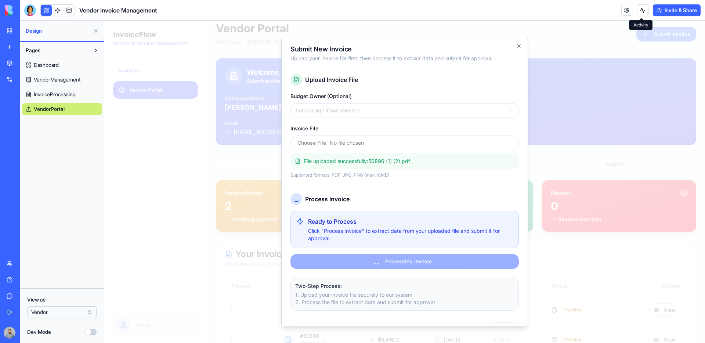
click at [642, 14] on button at bounding box center [643, 10] width 12 height 12
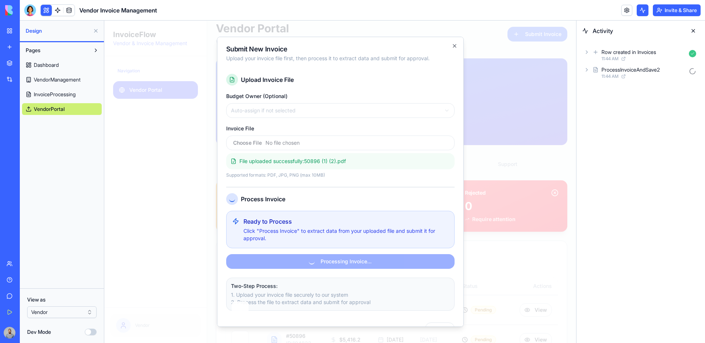
click at [628, 75] on div "11:44 AM" at bounding box center [643, 76] width 84 height 6
click at [633, 101] on div "AgentCall2" at bounding box center [626, 101] width 25 height 7
click at [640, 139] on span "11:44 AM" at bounding box center [634, 141] width 17 height 6
click at [642, 158] on div "Input" at bounding box center [655, 153] width 87 height 13
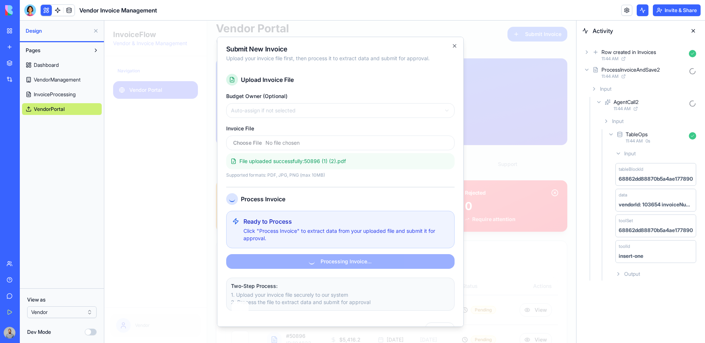
click at [626, 93] on div "Input" at bounding box center [643, 88] width 111 height 13
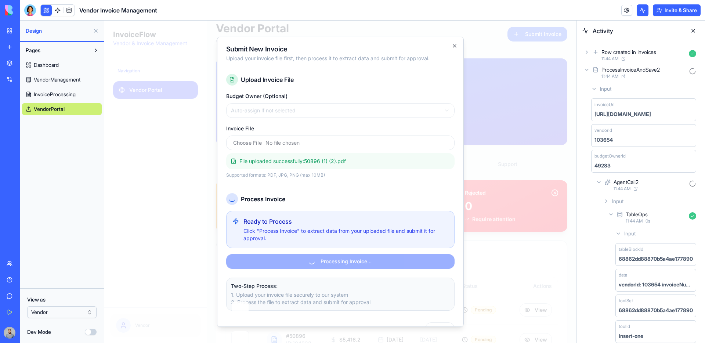
click at [624, 76] on icon at bounding box center [623, 76] width 3 height 3
click at [587, 69] on icon at bounding box center [587, 70] width 6 height 6
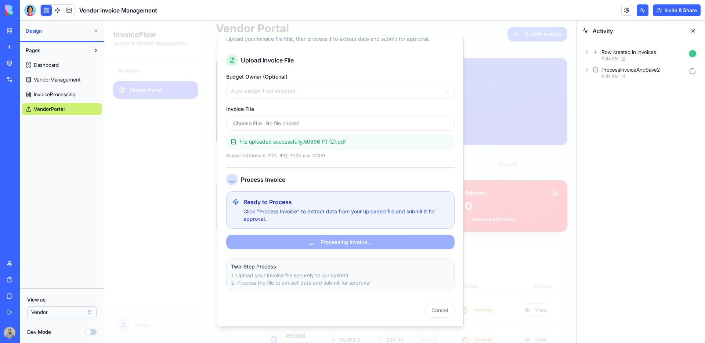
scroll to position [0, 0]
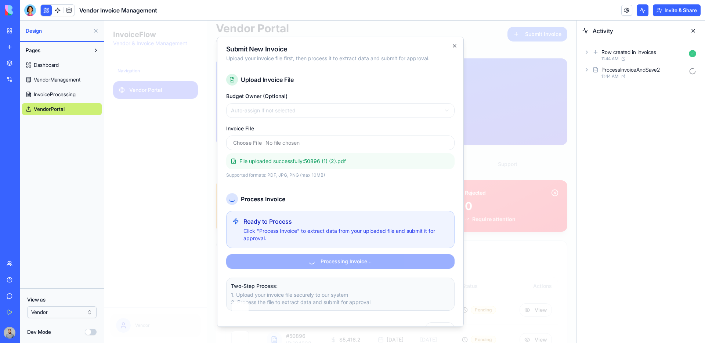
click at [500, 52] on div at bounding box center [340, 182] width 472 height 322
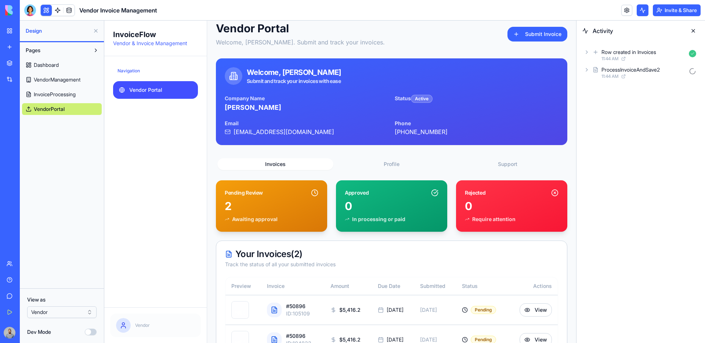
scroll to position [60, 0]
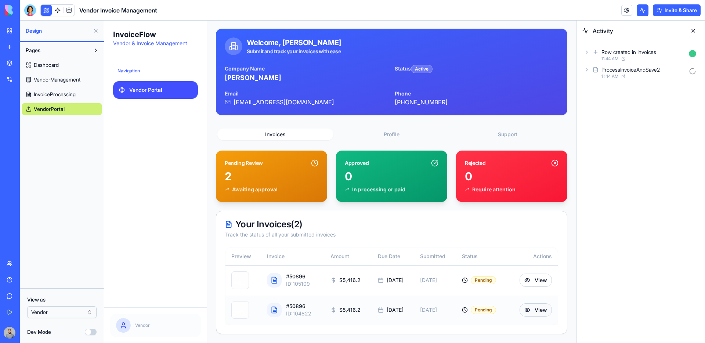
click at [530, 307] on button "View" at bounding box center [536, 309] width 32 height 13
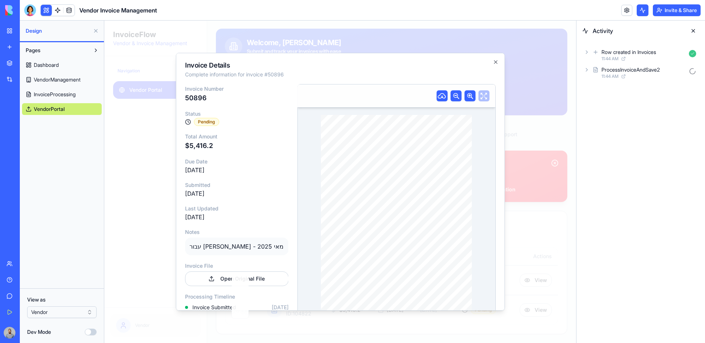
click at [195, 246] on p "עבור שרותי ניקיון - מאי 2025" at bounding box center [237, 247] width 104 height 18
drag, startPoint x: 195, startPoint y: 246, endPoint x: 266, endPoint y: 246, distance: 71.2
click at [266, 246] on p "עבור שרותי ניקיון - מאי 2025" at bounding box center [237, 247] width 104 height 18
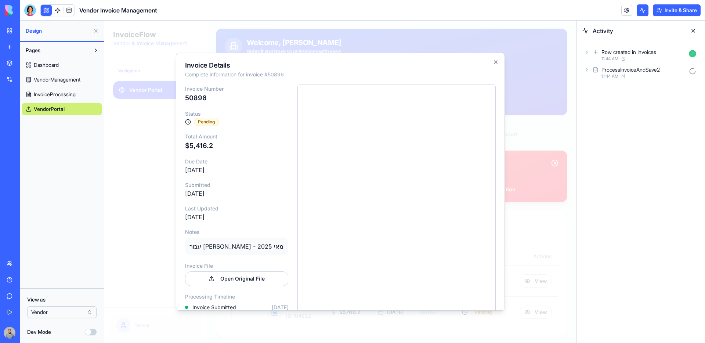
click at [520, 112] on div at bounding box center [340, 182] width 472 height 322
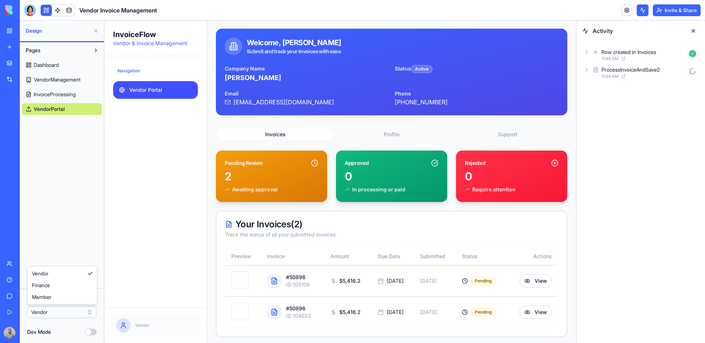
click at [43, 311] on html "BETA My Workspace New app Marketplace Integrations Recent Herbal Wellness Porta…" at bounding box center [352, 171] width 705 height 343
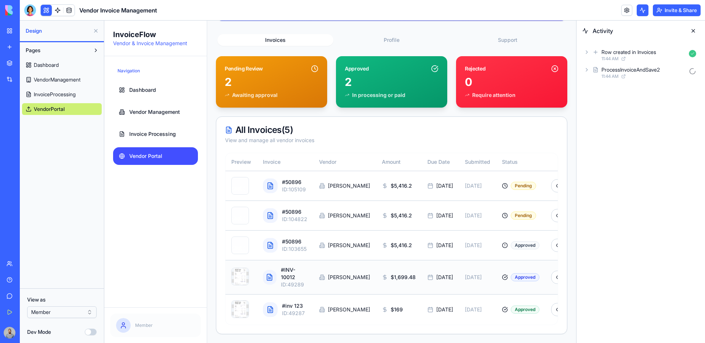
scroll to position [0, 13]
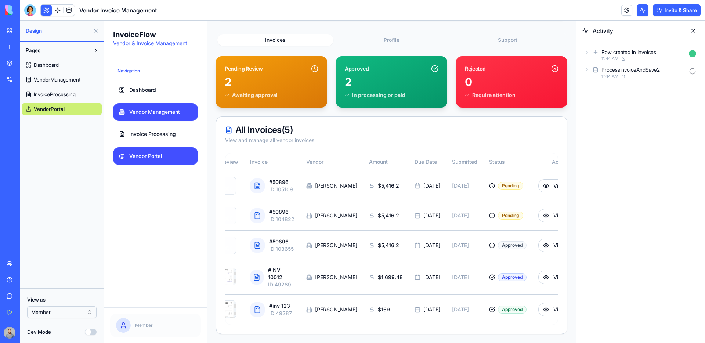
click at [174, 115] on span "Vendor Management" at bounding box center [154, 111] width 51 height 7
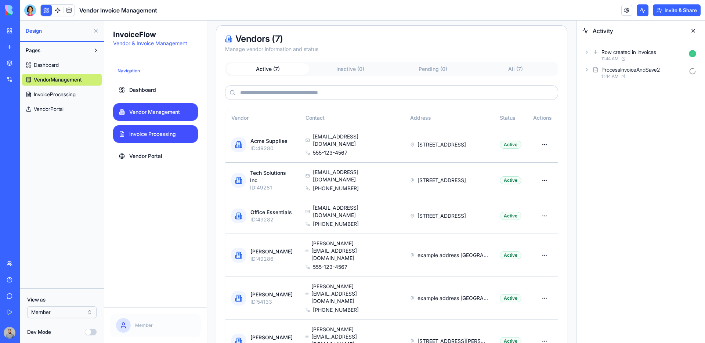
click at [175, 129] on link "Invoice Processing" at bounding box center [155, 134] width 85 height 18
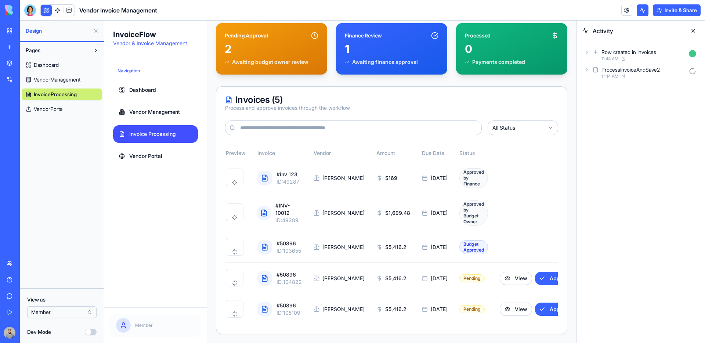
scroll to position [0, 19]
click at [533, 272] on button "Approve" at bounding box center [553, 278] width 40 height 13
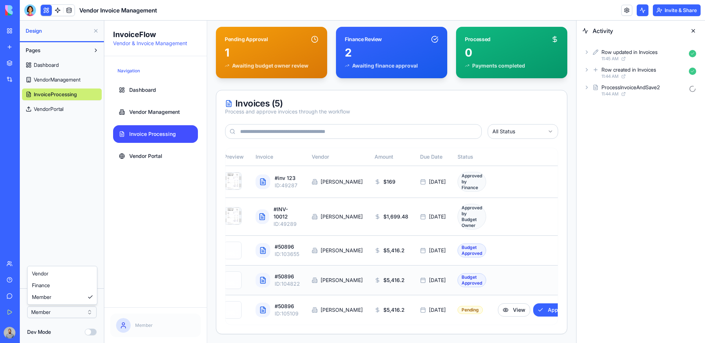
click at [75, 311] on html "BETA My Workspace New app Marketplace Integrations Recent Herbal Wellness Porta…" at bounding box center [352, 171] width 705 height 343
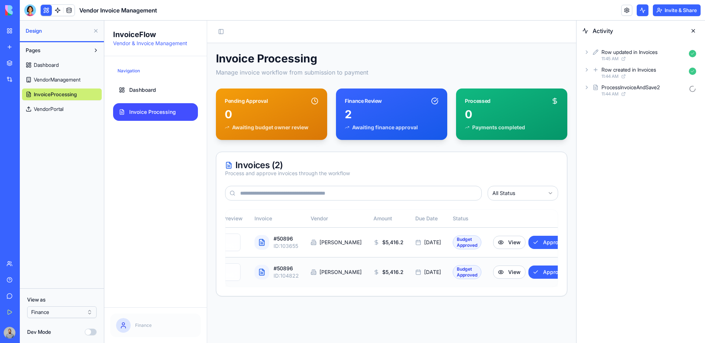
scroll to position [0, 55]
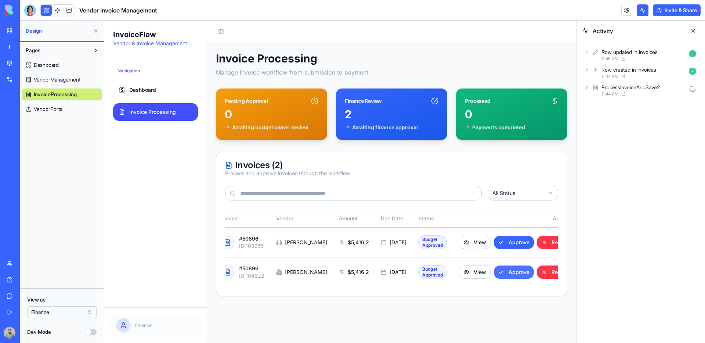
click at [499, 279] on button "Approve" at bounding box center [514, 271] width 40 height 13
click at [48, 122] on div "Pages Dashboard VendorManagement InvoiceProcessing VendorPortal" at bounding box center [62, 165] width 84 height 246
click at [50, 118] on div "Pages Dashboard VendorManagement InvoiceProcessing VendorPortal" at bounding box center [62, 165] width 84 height 246
click at [58, 107] on span "VendorPortal" at bounding box center [49, 108] width 30 height 7
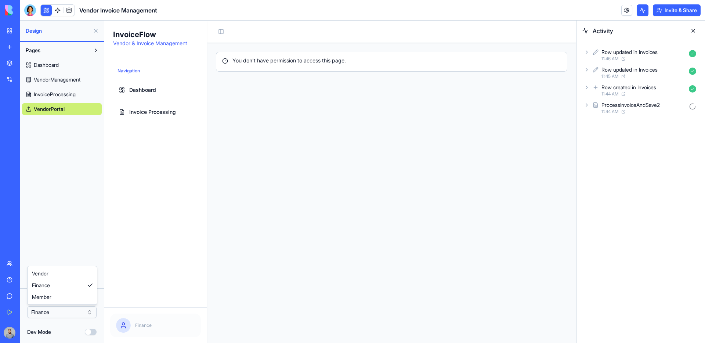
click at [54, 308] on html "BETA My Workspace New app Marketplace Integrations Recent Herbal Wellness Porta…" at bounding box center [352, 171] width 705 height 343
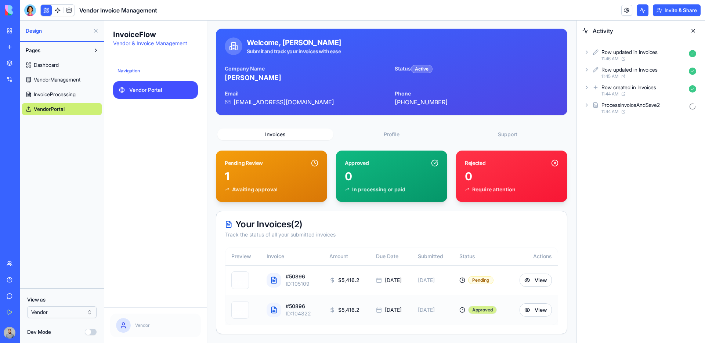
scroll to position [60, 0]
click at [94, 29] on button at bounding box center [96, 31] width 12 height 12
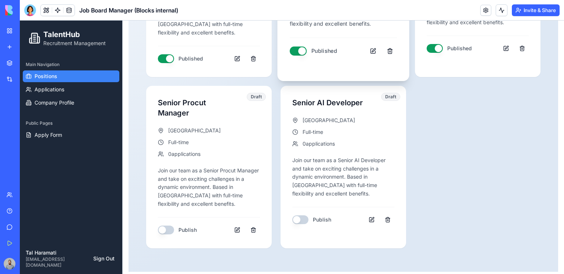
scroll to position [252, 0]
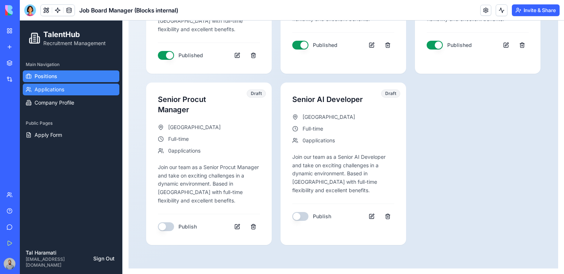
click at [73, 93] on link "Applications" at bounding box center [71, 90] width 97 height 12
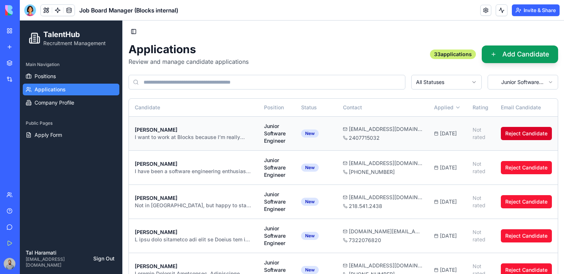
click at [516, 136] on button "Reject Candidate" at bounding box center [526, 133] width 51 height 13
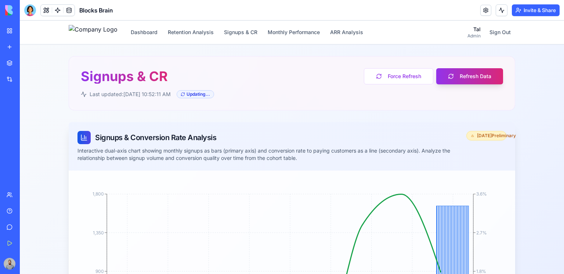
scroll to position [33, 0]
